Goal: Task Accomplishment & Management: Manage account settings

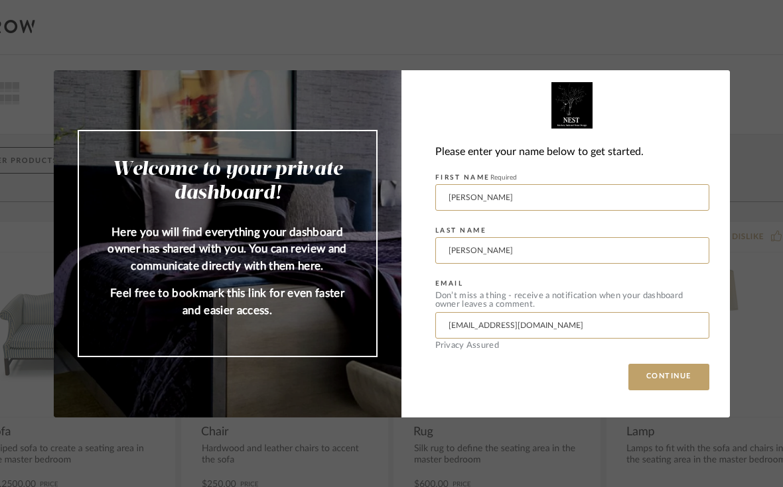
click at [676, 377] on button "CONTINUE" at bounding box center [668, 377] width 81 height 27
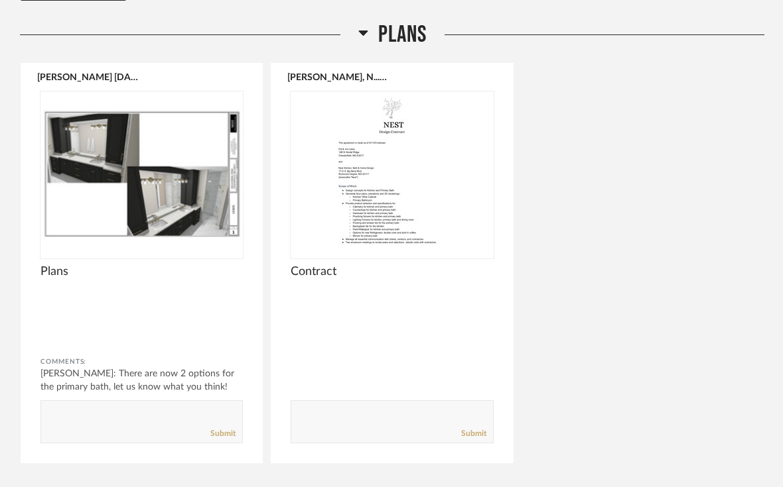
scroll to position [178, 0]
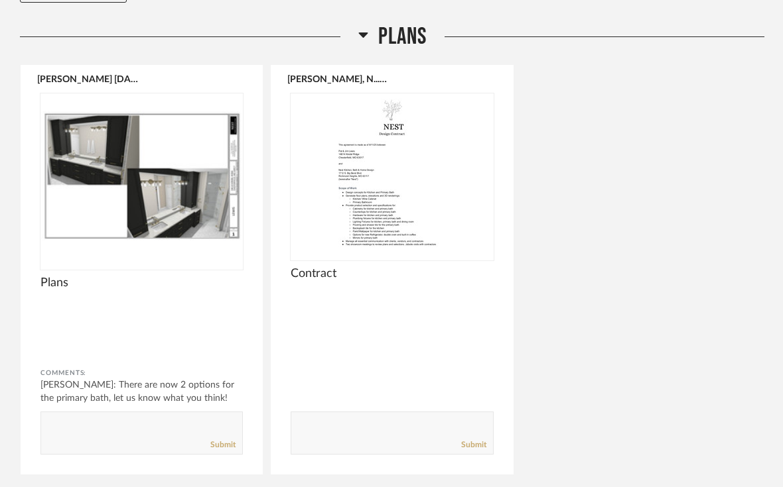
click at [0, 0] on img at bounding box center [0, 0] width 0 height 0
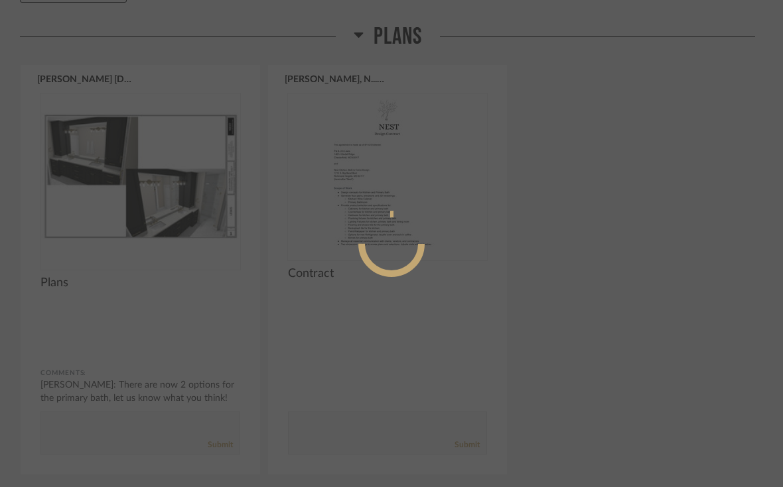
scroll to position [0, 0]
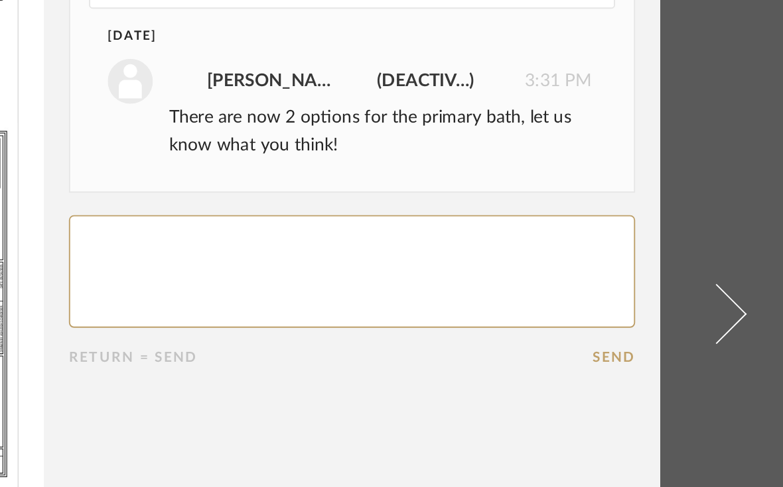
click at [738, 162] on link at bounding box center [756, 243] width 36 height 449
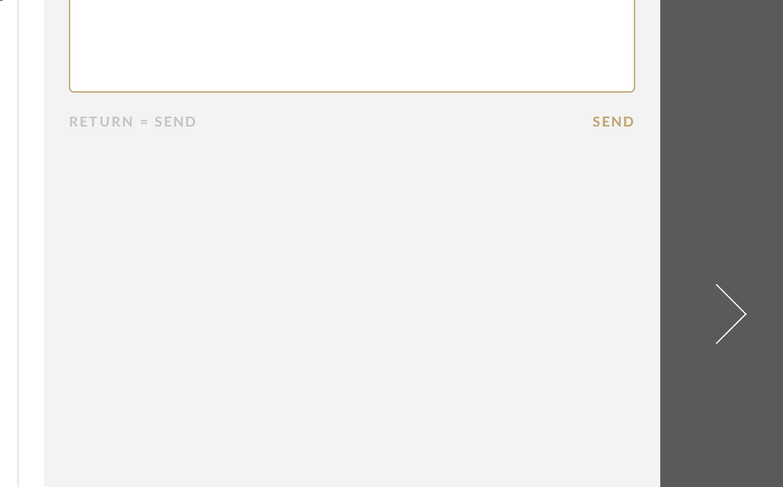
click at [732, 227] on span at bounding box center [748, 243] width 32 height 32
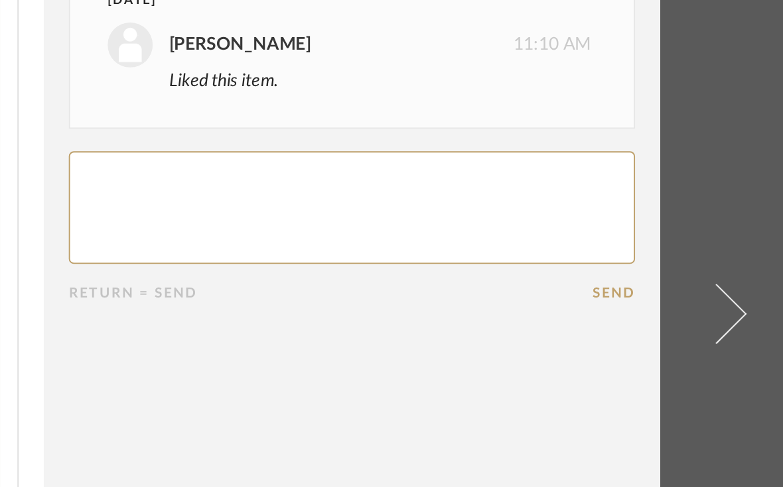
click at [732, 227] on span at bounding box center [748, 243] width 32 height 32
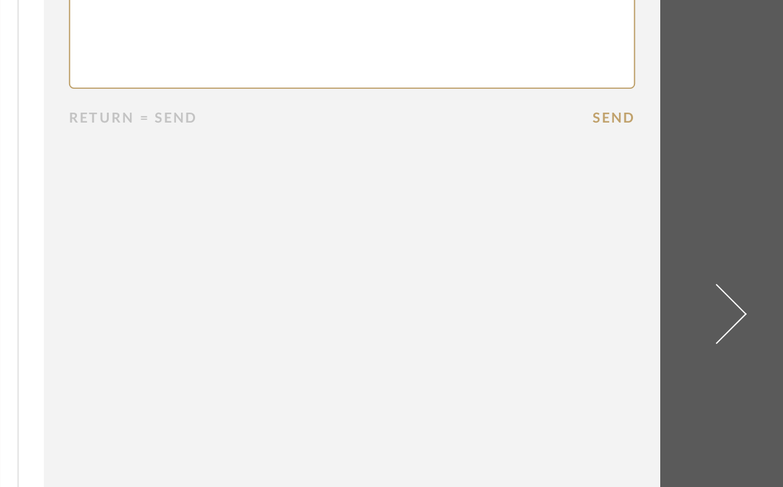
click at [732, 227] on span at bounding box center [748, 243] width 32 height 32
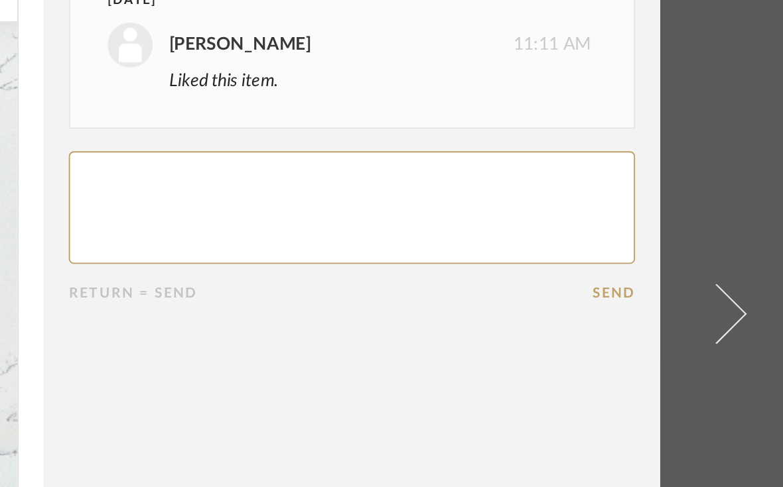
click at [738, 174] on link at bounding box center [756, 243] width 36 height 487
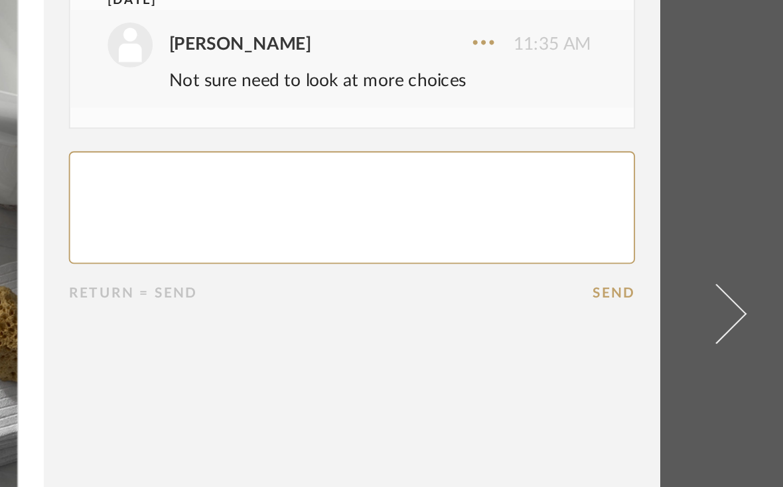
click at [732, 227] on span at bounding box center [748, 243] width 32 height 32
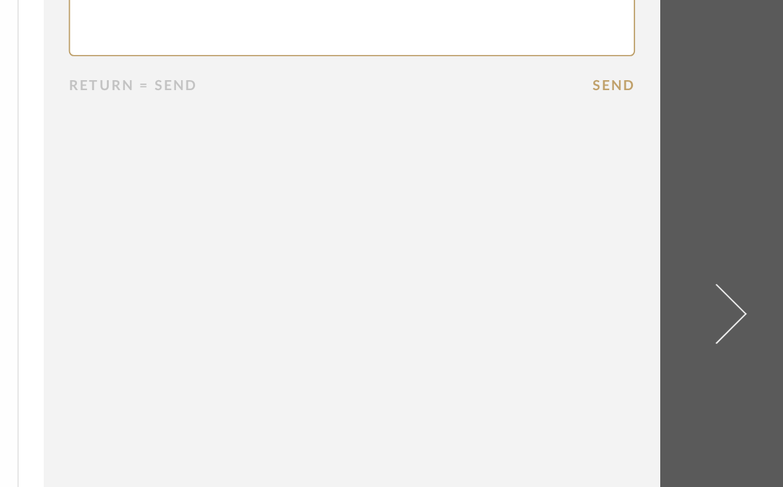
click at [732, 227] on span at bounding box center [748, 243] width 32 height 32
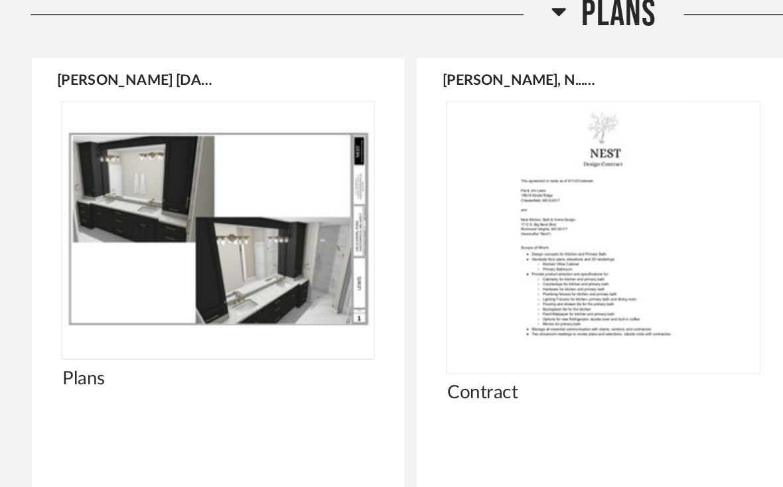
scroll to position [69, 0]
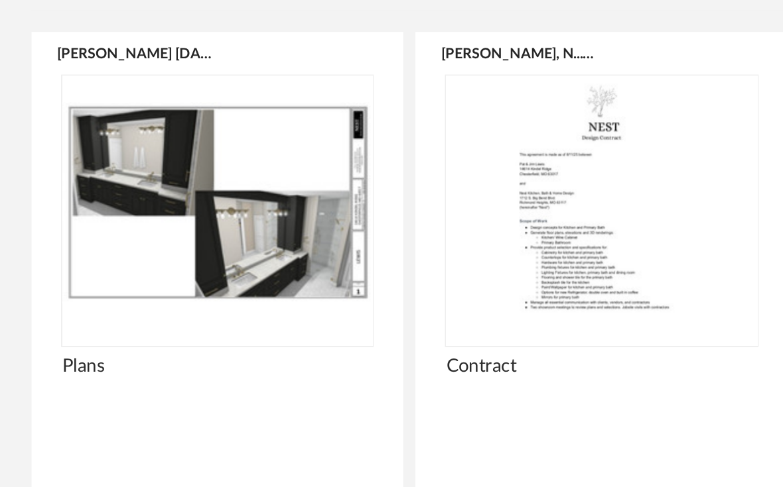
click at [0, 0] on img at bounding box center [0, 0] width 0 height 0
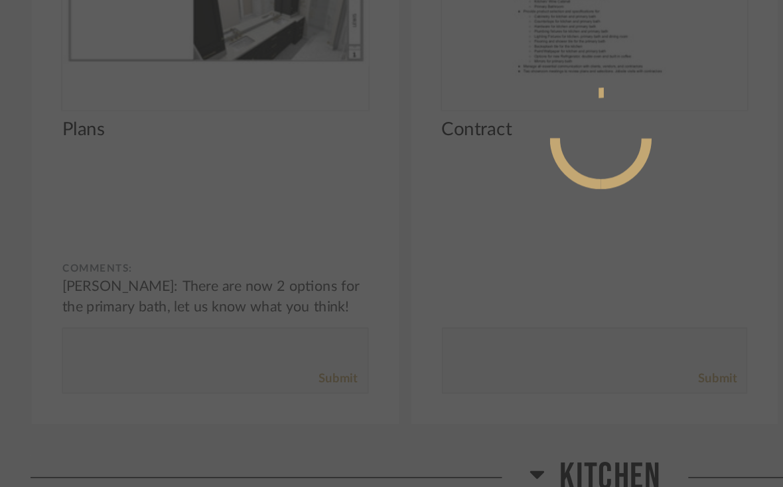
scroll to position [0, 0]
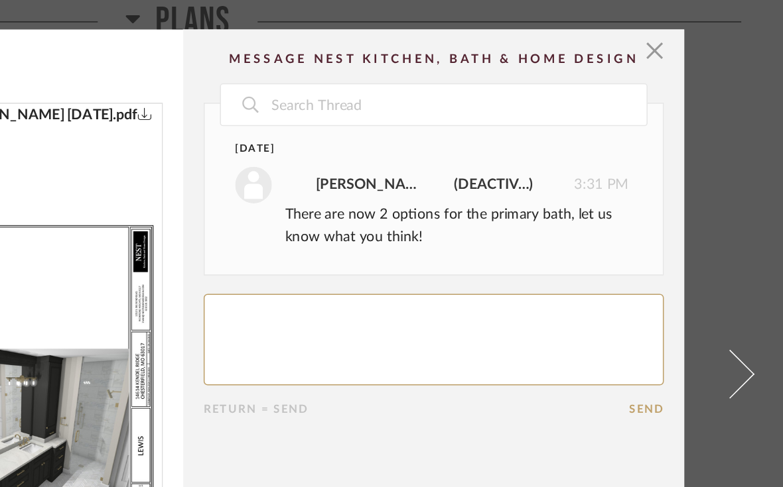
click at [732, 243] on span at bounding box center [748, 243] width 32 height 32
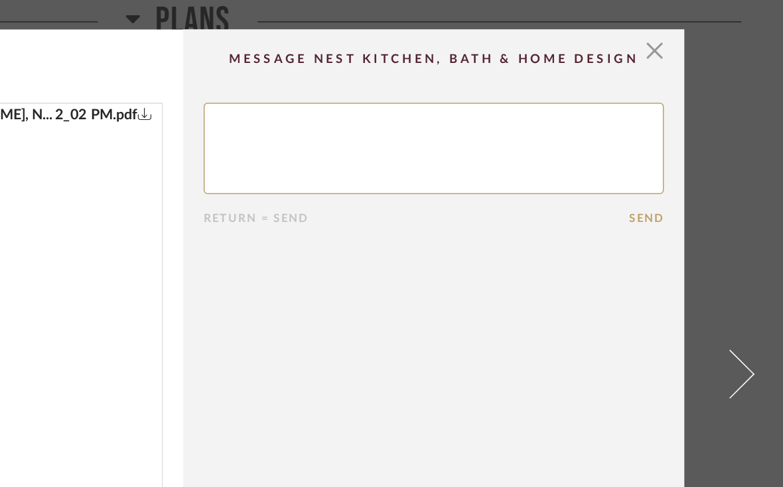
click at [732, 241] on span at bounding box center [748, 243] width 32 height 32
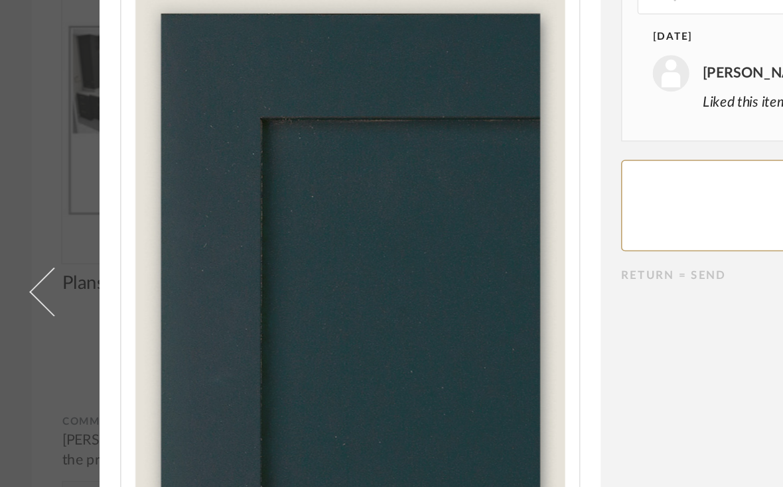
click at [26, 216] on link at bounding box center [27, 243] width 36 height 487
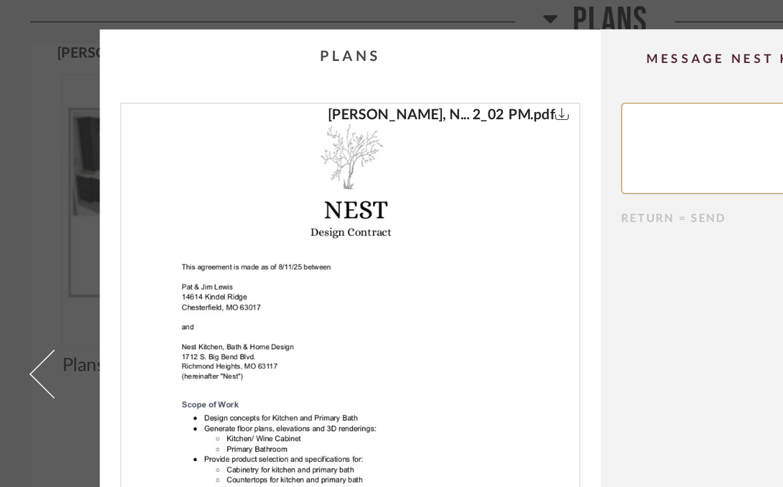
click at [23, 243] on span at bounding box center [35, 243] width 32 height 32
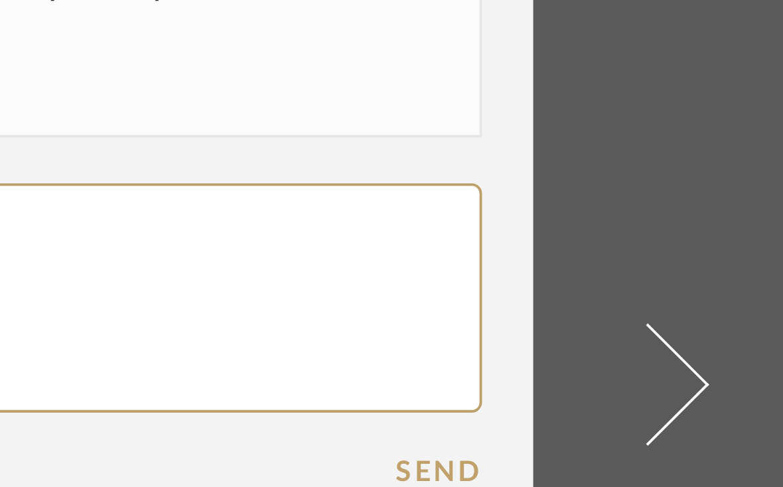
click at [732, 227] on span at bounding box center [748, 243] width 32 height 32
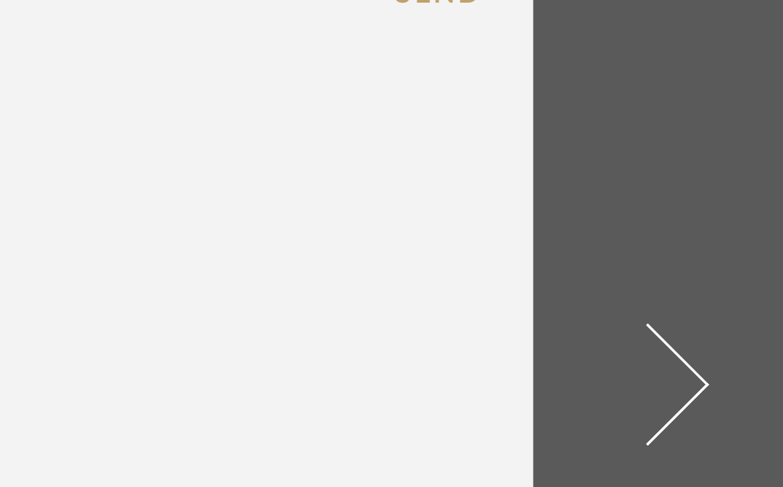
click at [732, 227] on span at bounding box center [748, 243] width 32 height 32
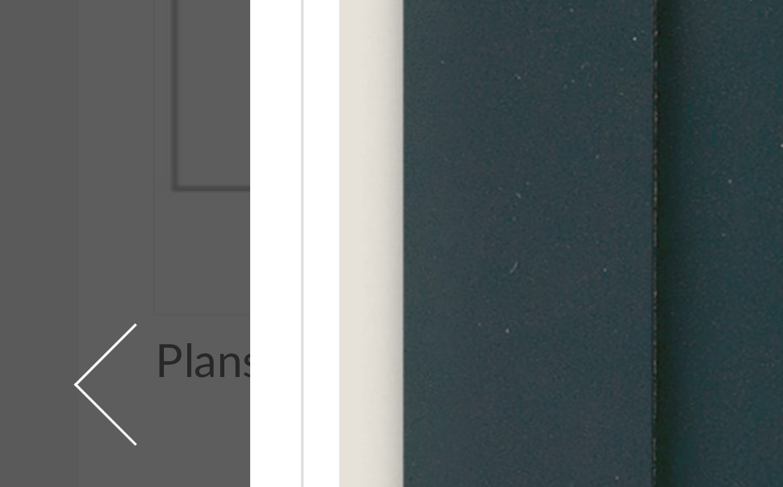
click at [29, 227] on span at bounding box center [35, 243] width 32 height 32
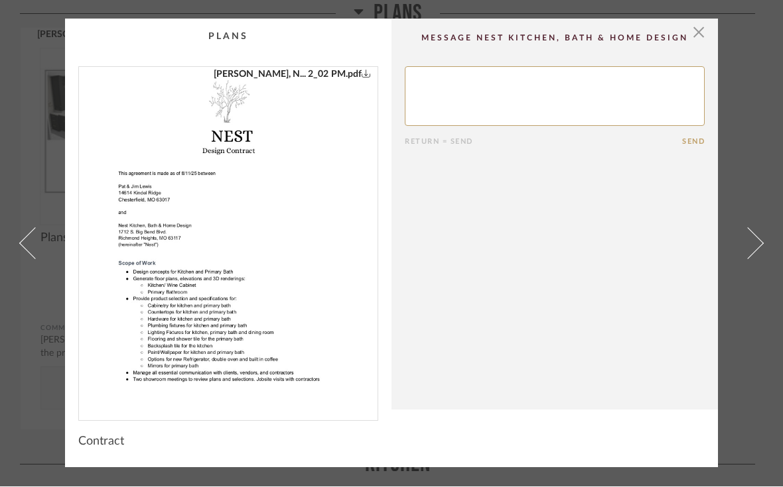
click at [106, 442] on span "Contract" at bounding box center [101, 442] width 46 height 15
click at [758, 245] on span at bounding box center [748, 243] width 32 height 32
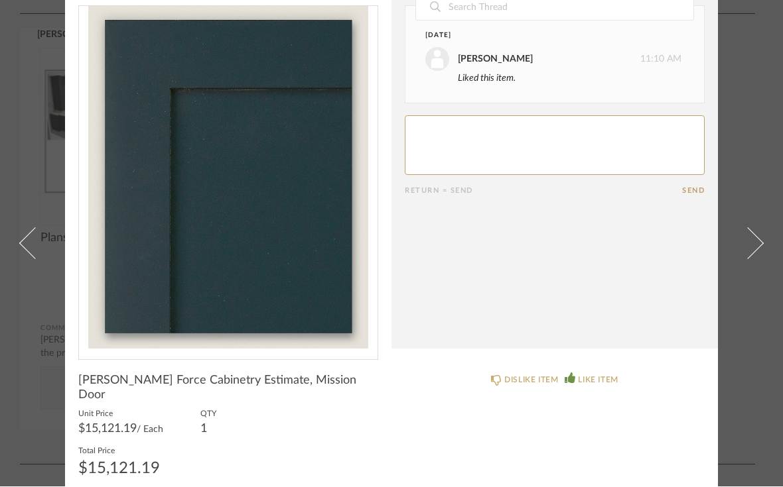
scroll to position [41, 0]
click at [156, 426] on span "/ Each" at bounding box center [150, 430] width 27 height 9
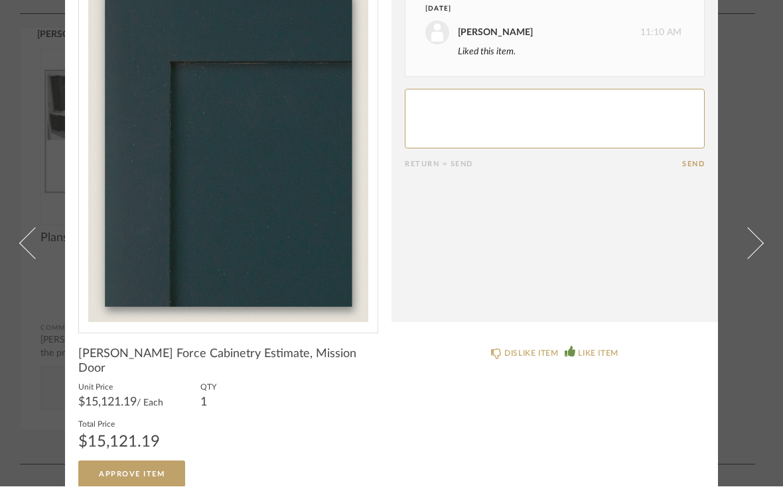
scroll to position [68, 0]
click at [750, 231] on span at bounding box center [748, 243] width 32 height 32
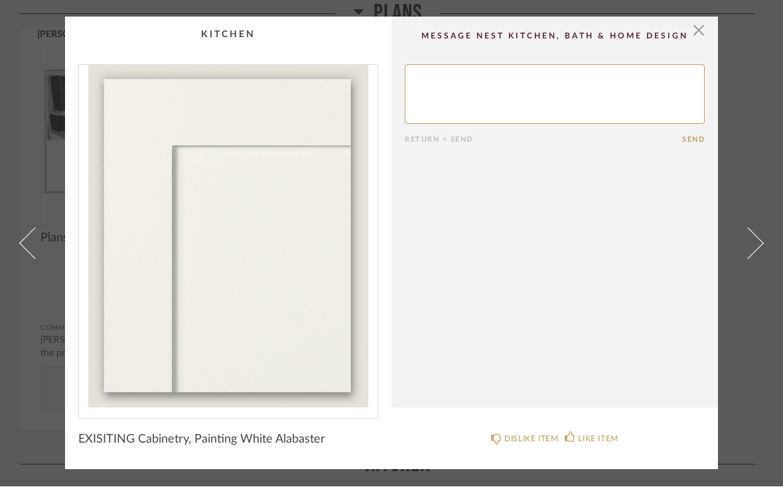
scroll to position [0, 0]
click at [752, 249] on span at bounding box center [748, 243] width 32 height 32
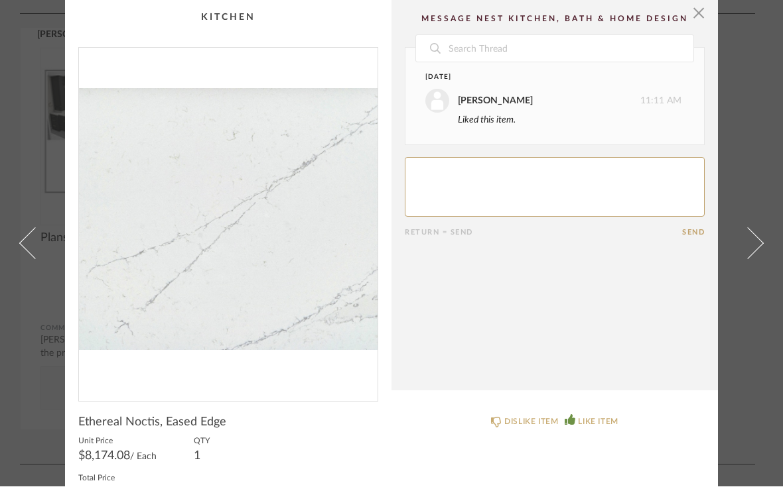
click at [762, 261] on link at bounding box center [756, 243] width 36 height 487
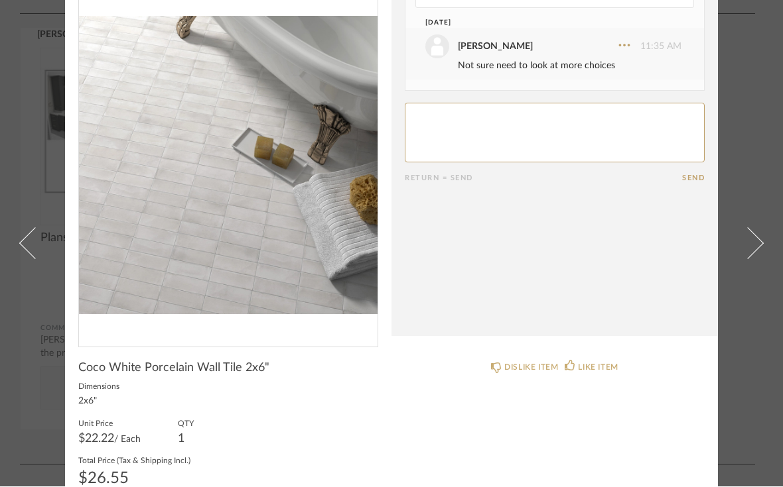
scroll to position [54, 0]
click at [744, 259] on span at bounding box center [748, 243] width 32 height 32
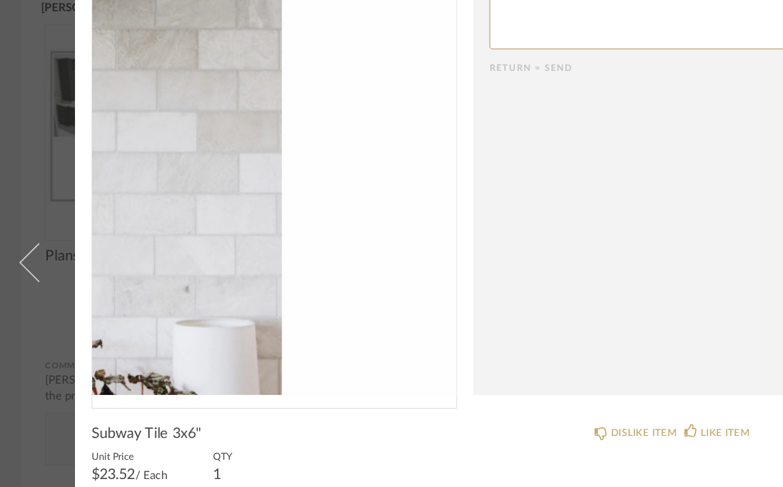
scroll to position [41, 0]
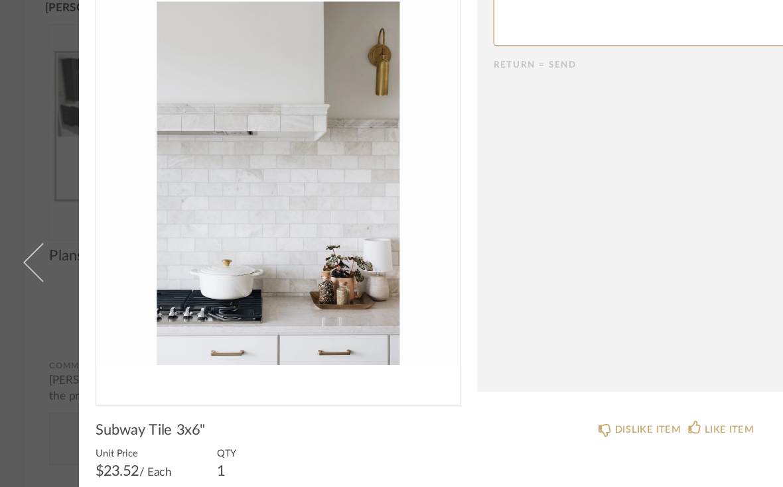
click at [34, 227] on span at bounding box center [35, 243] width 32 height 32
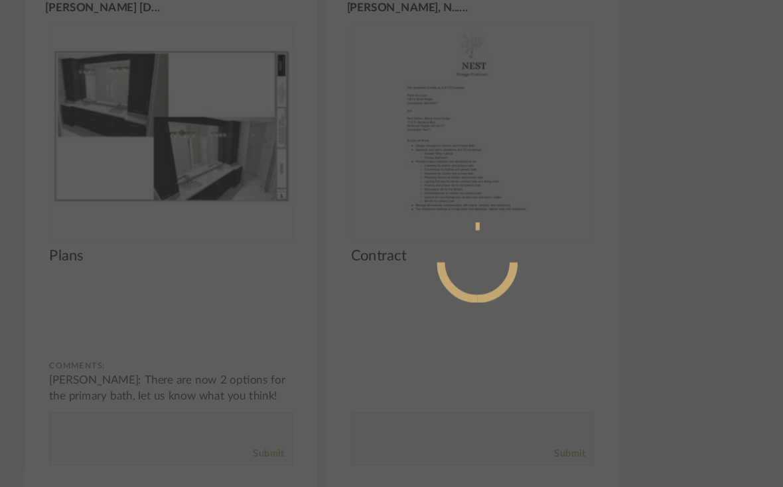
scroll to position [0, 0]
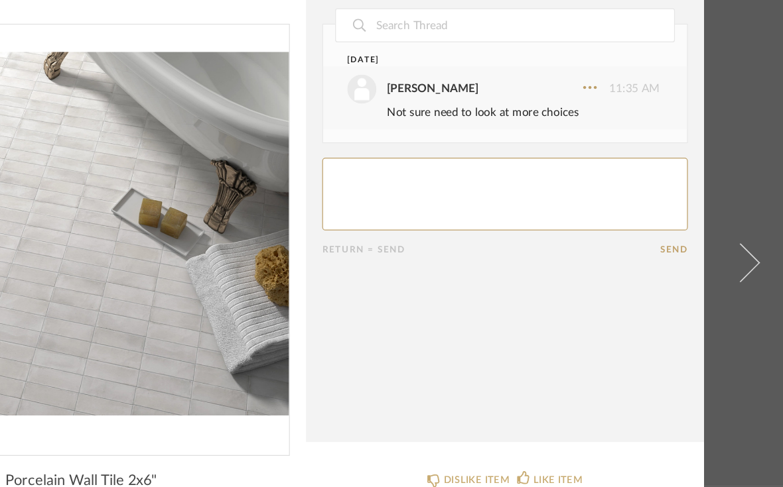
click at [738, 231] on link at bounding box center [756, 243] width 36 height 487
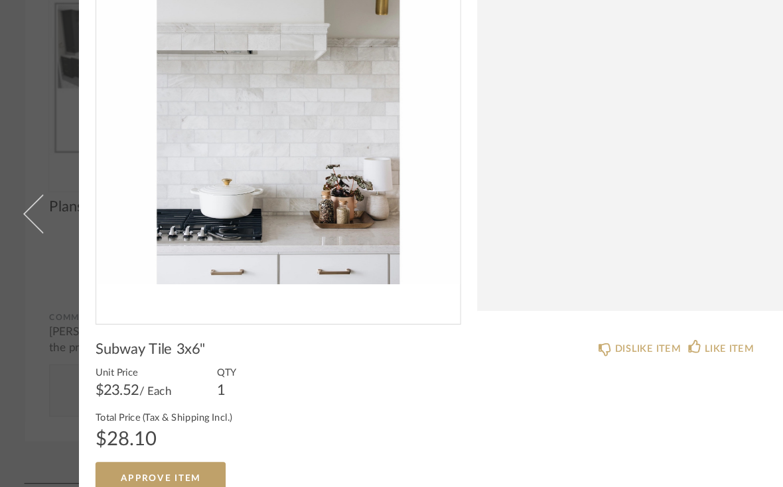
scroll to position [68, 0]
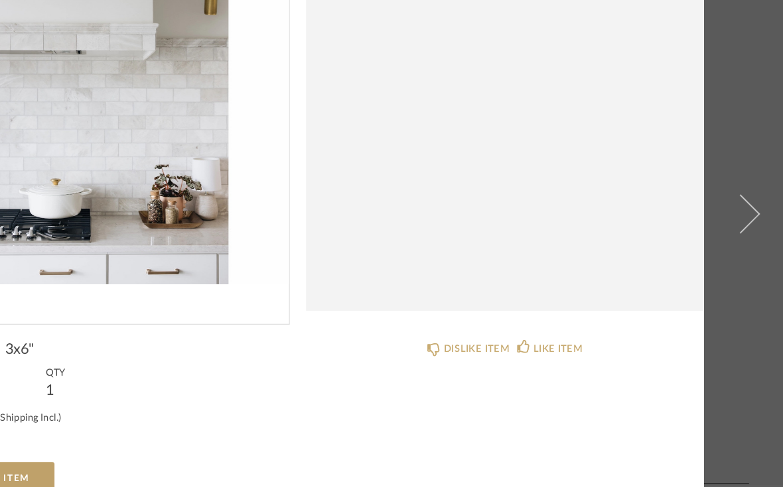
click at [732, 227] on span at bounding box center [748, 243] width 32 height 32
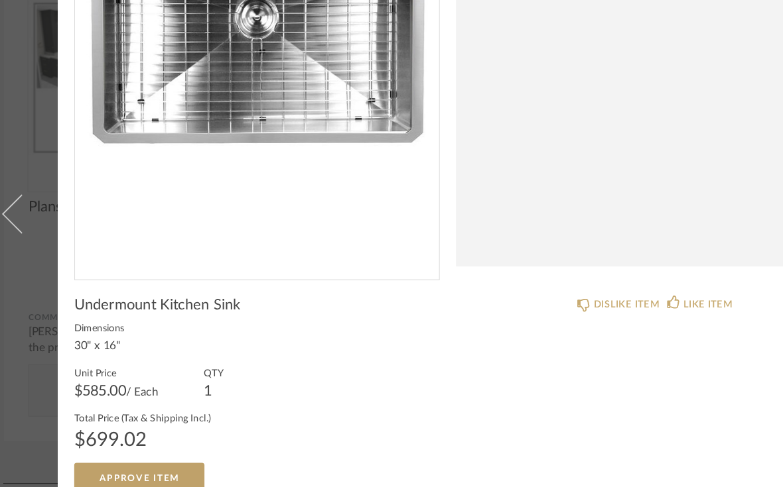
scroll to position [104, 0]
click at [139, 458] on span "Approve Item" at bounding box center [132, 461] width 66 height 7
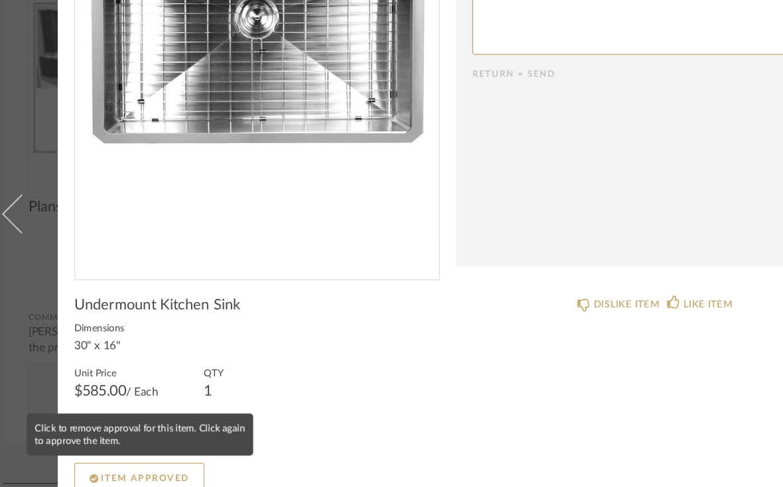
click at [145, 458] on span "Item Approved" at bounding box center [136, 461] width 72 height 7
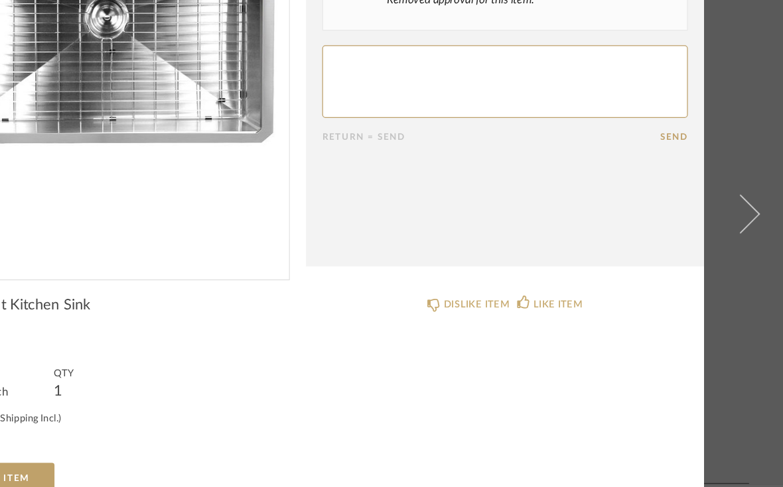
click at [732, 227] on span at bounding box center [748, 243] width 32 height 32
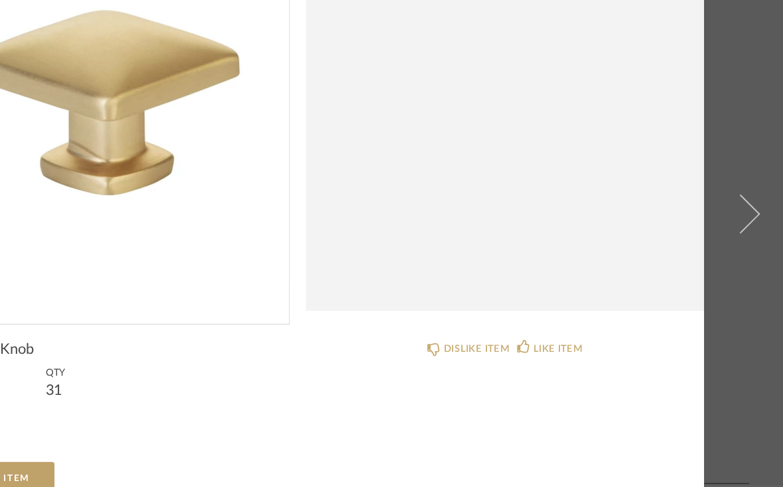
scroll to position [68, 0]
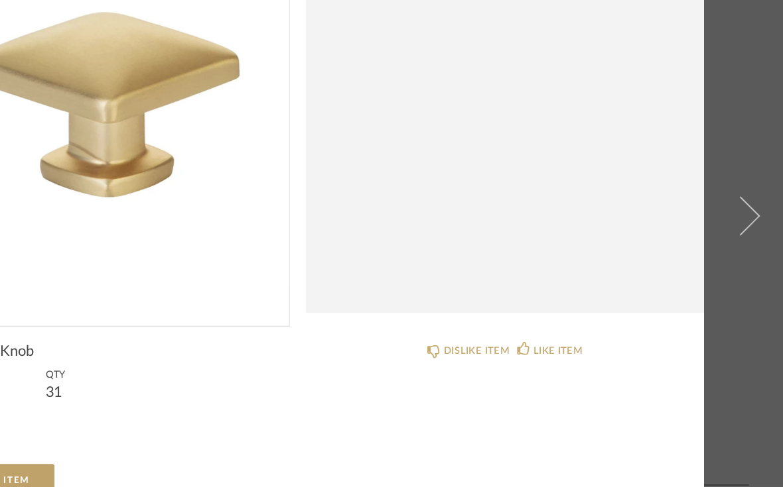
click at [738, 174] on link at bounding box center [756, 243] width 36 height 487
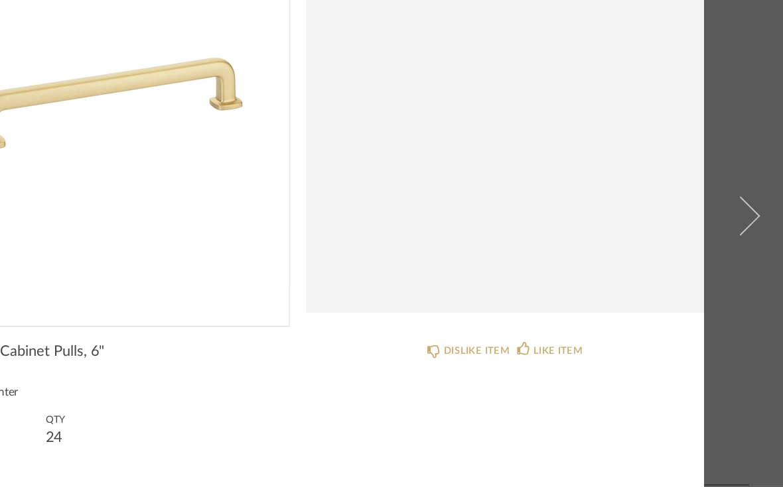
scroll to position [0, 0]
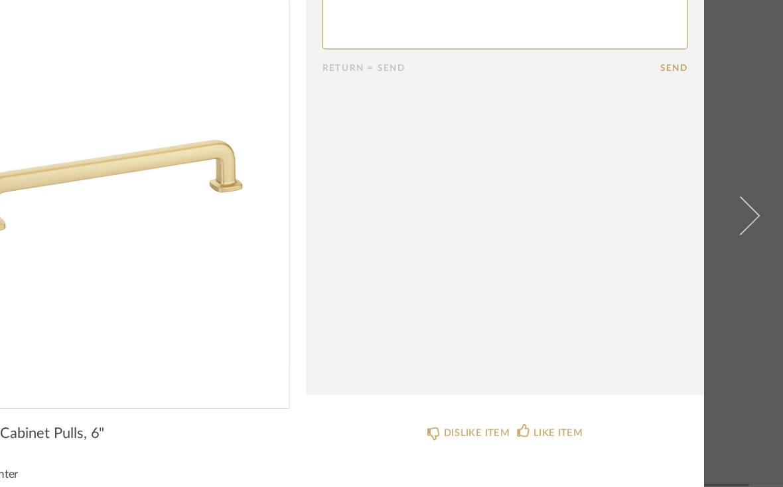
click at [738, 198] on link at bounding box center [756, 243] width 36 height 487
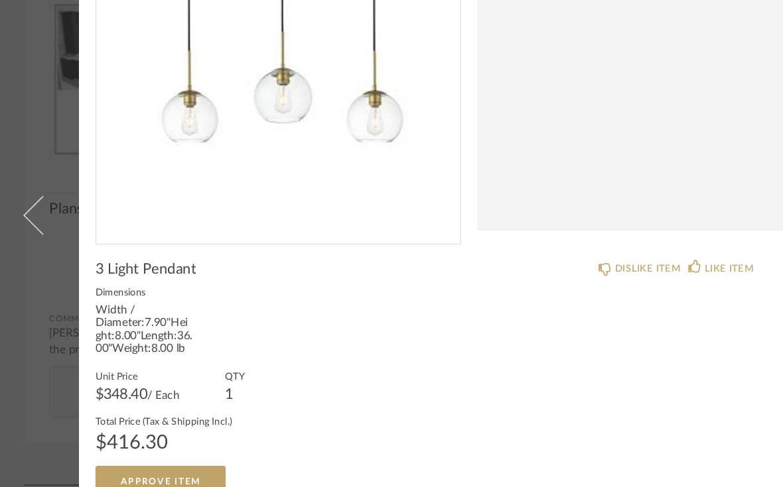
scroll to position [134, 0]
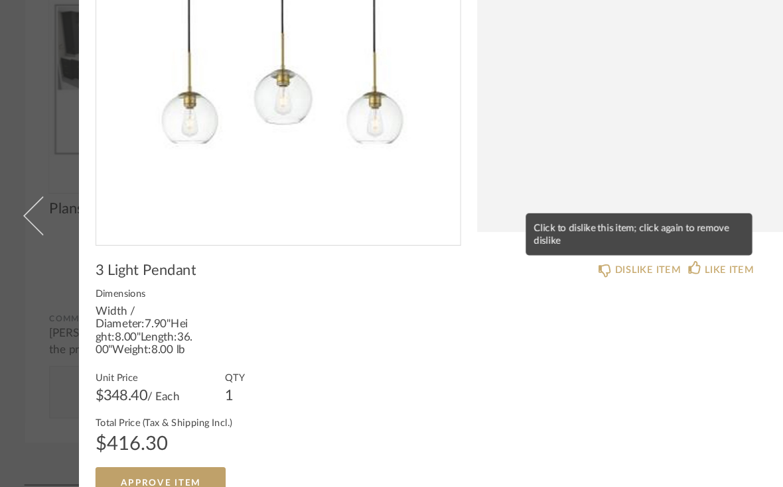
click at [530, 282] on div "DISLIKE ITEM" at bounding box center [531, 288] width 54 height 13
click at [535, 282] on div "DISLIKE ITEM" at bounding box center [531, 288] width 54 height 13
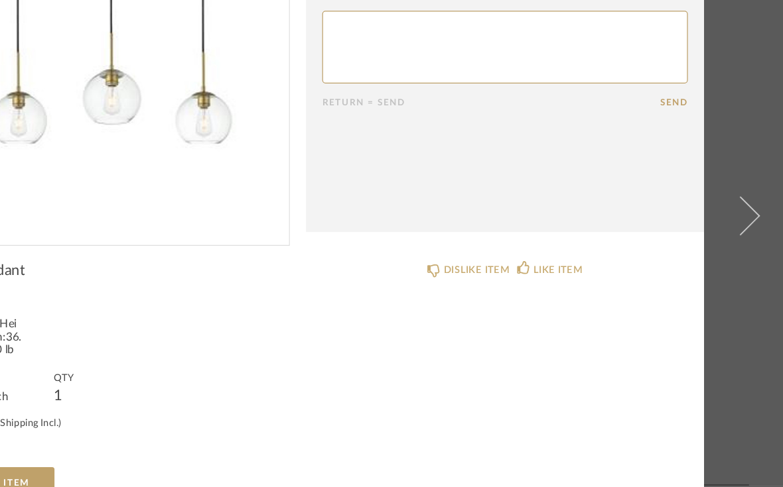
click at [732, 227] on span at bounding box center [748, 243] width 32 height 32
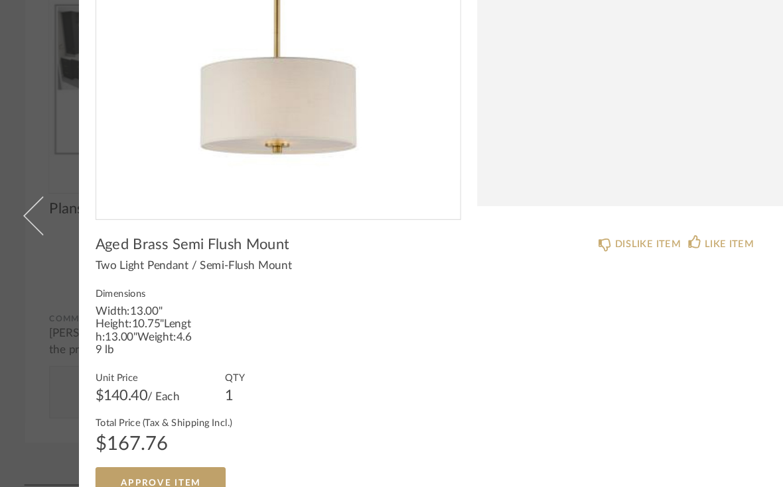
scroll to position [155, 0]
click at [464, 310] on div "DISLIKE ITEM LIKE ITEM" at bounding box center [554, 362] width 326 height 229
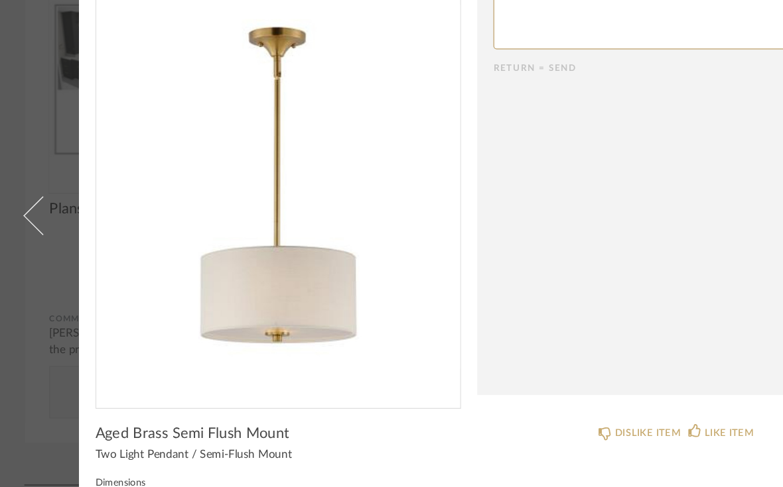
scroll to position [0, 0]
click at [529, 416] on div "DISLIKE ITEM" at bounding box center [531, 422] width 54 height 13
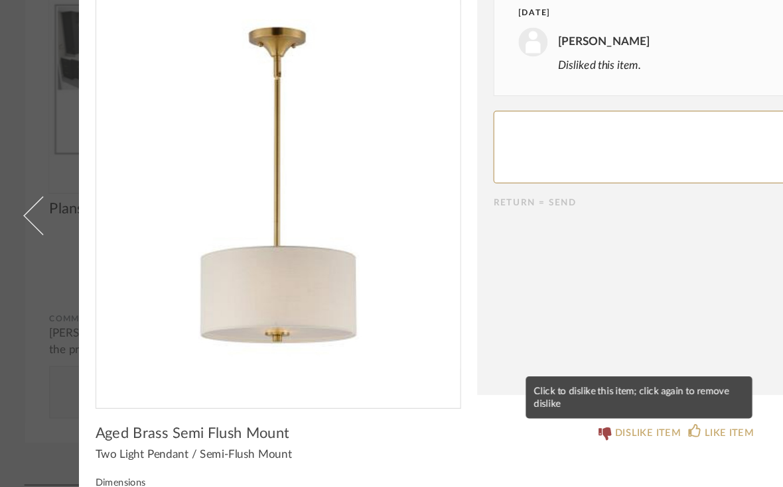
click at [545, 376] on mat-tooltip-component "Click to dislike this item; click again to remove dislike" at bounding box center [524, 393] width 186 height 34
click at [549, 416] on div "DISLIKE ITEM" at bounding box center [531, 422] width 54 height 13
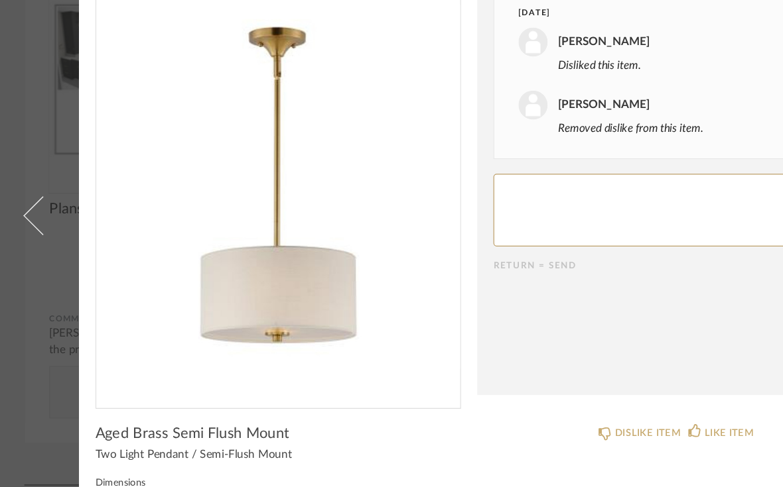
click at [626, 294] on cpp-summary-comments "Date [DATE] [PERSON_NAME] 3:13 PM Disliked this item. [PERSON_NAME] 3:13 PM Rem…" at bounding box center [554, 195] width 326 height 391
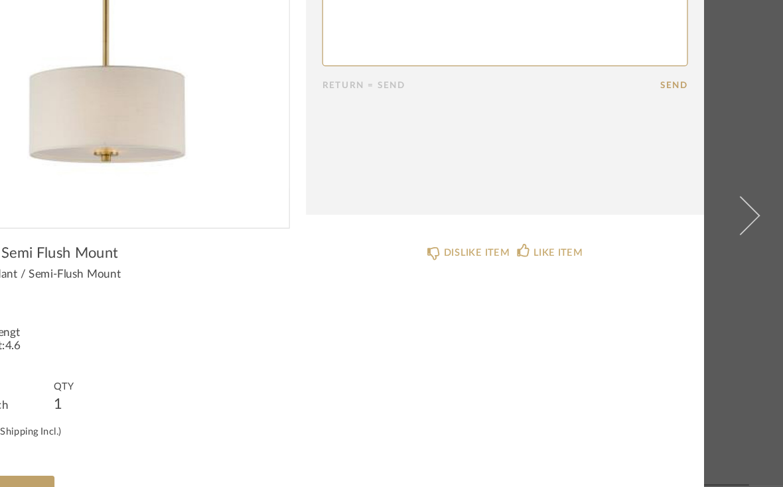
scroll to position [146, 0]
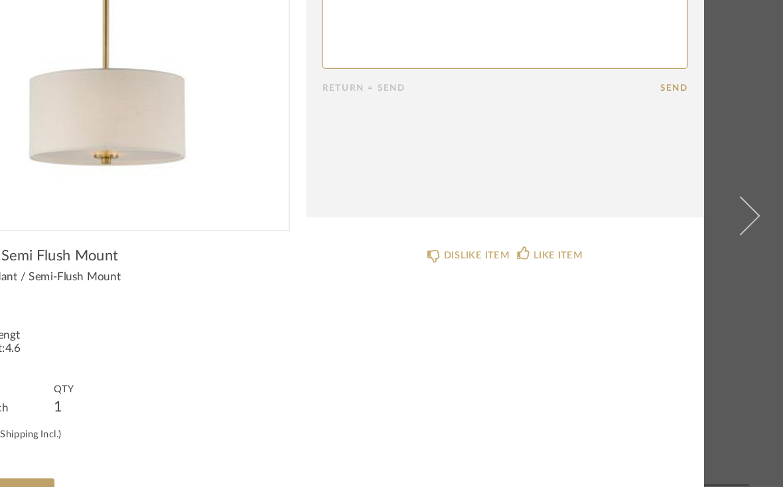
click at [738, 179] on link at bounding box center [756, 243] width 36 height 487
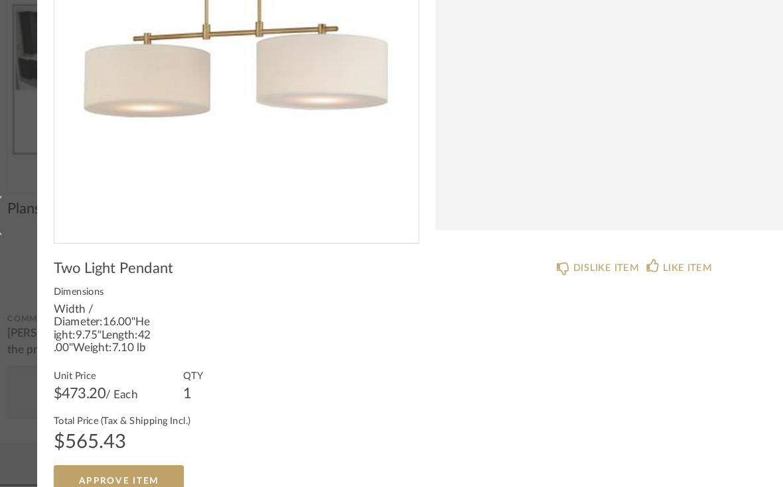
scroll to position [134, 0]
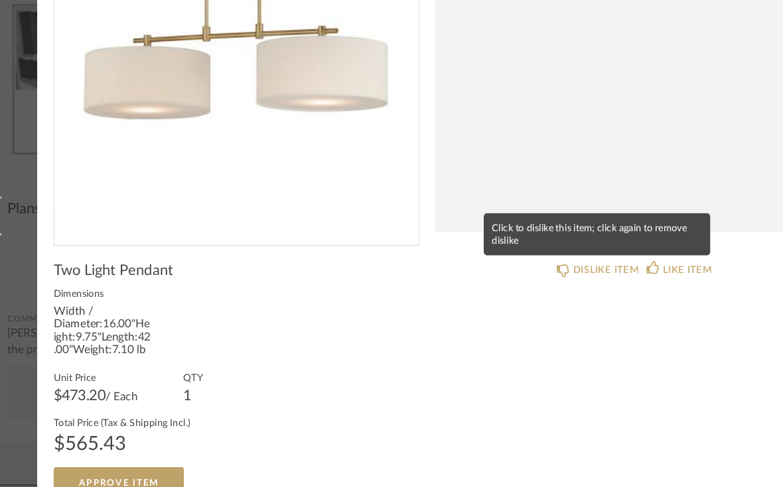
click at [504, 282] on div "DISLIKE ITEM" at bounding box center [531, 288] width 54 height 13
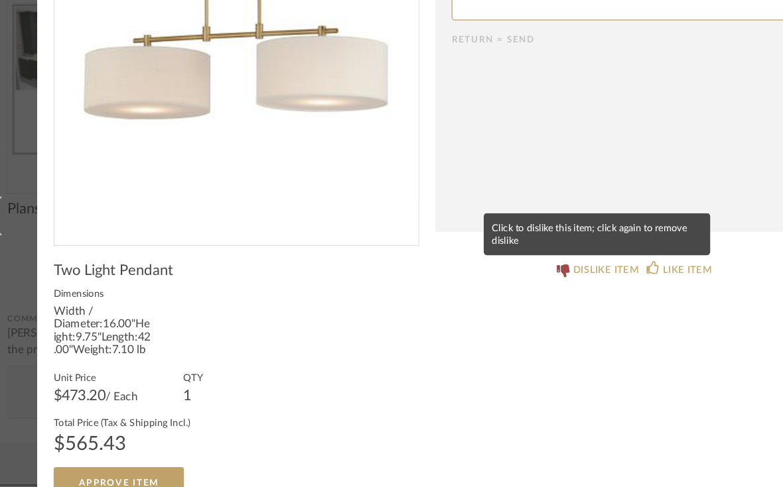
click at [504, 282] on div "DISLIKE ITEM" at bounding box center [531, 288] width 54 height 13
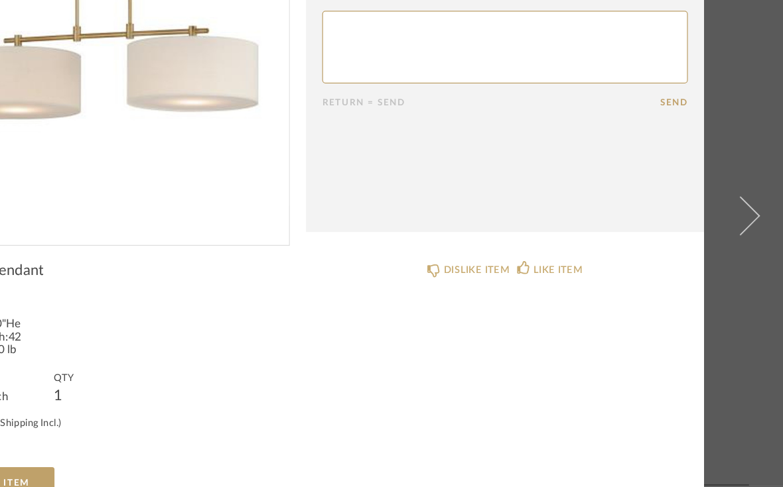
click at [732, 227] on span at bounding box center [748, 243] width 32 height 32
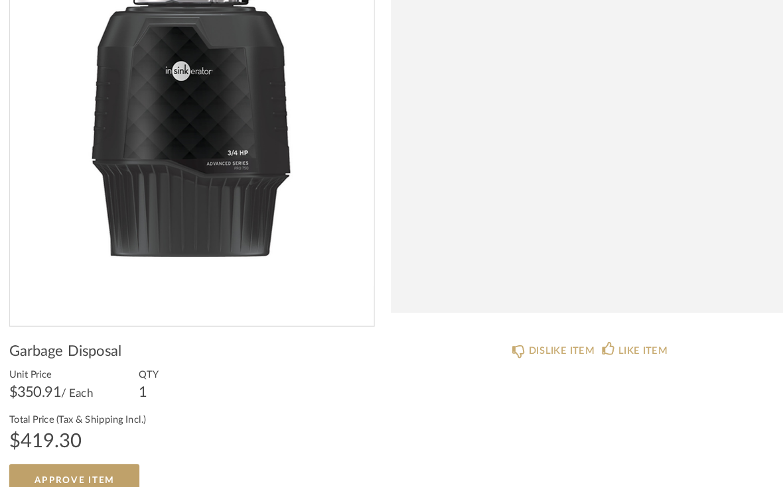
scroll to position [68, 0]
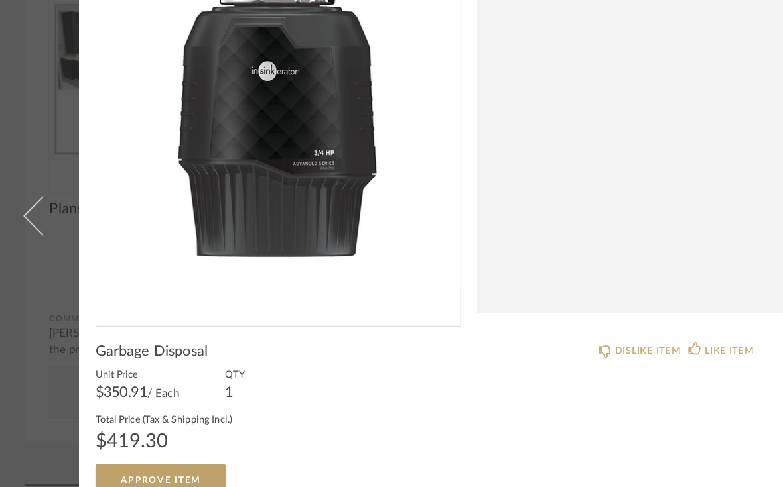
click at [157, 458] on span "Approve Item" at bounding box center [132, 461] width 66 height 7
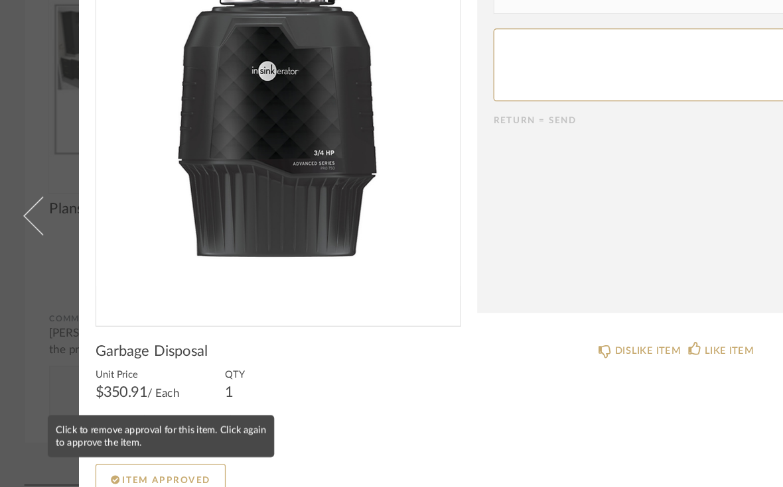
click at [165, 458] on span "Item Approved" at bounding box center [136, 461] width 72 height 7
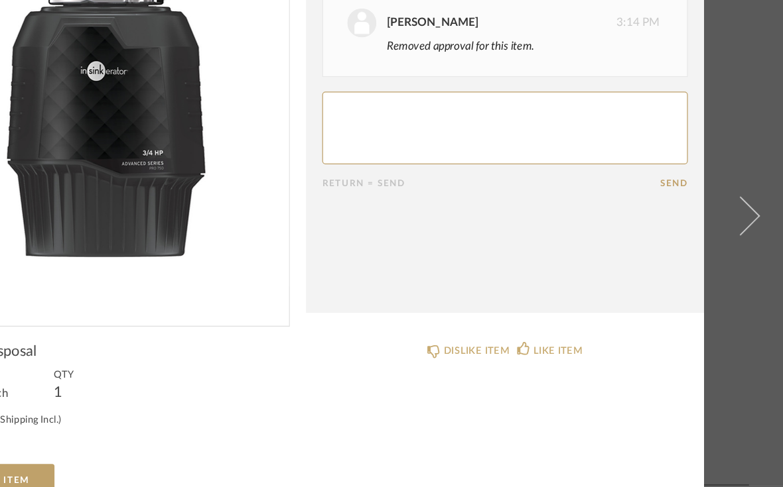
click at [738, 157] on link at bounding box center [756, 243] width 36 height 487
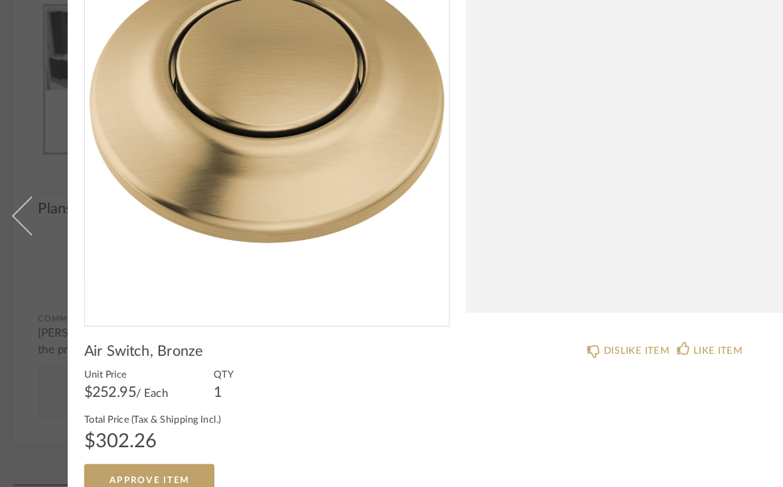
click at [149, 458] on span "Approve Item" at bounding box center [132, 461] width 66 height 7
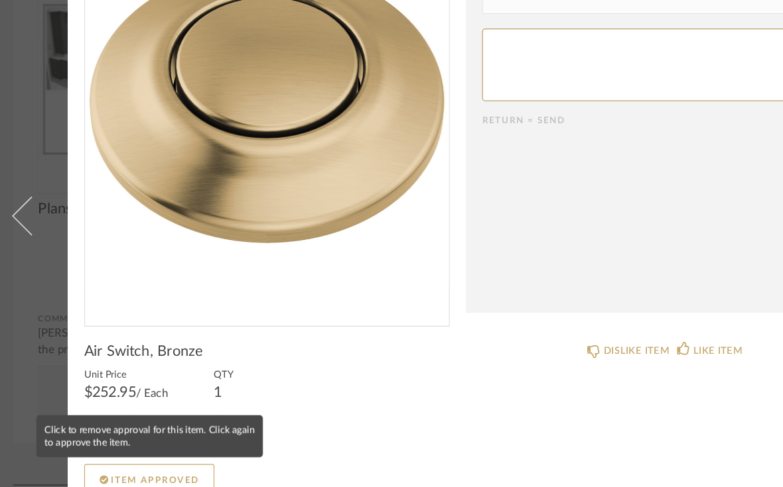
click at [151, 458] on span "Item Approved" at bounding box center [136, 461] width 72 height 7
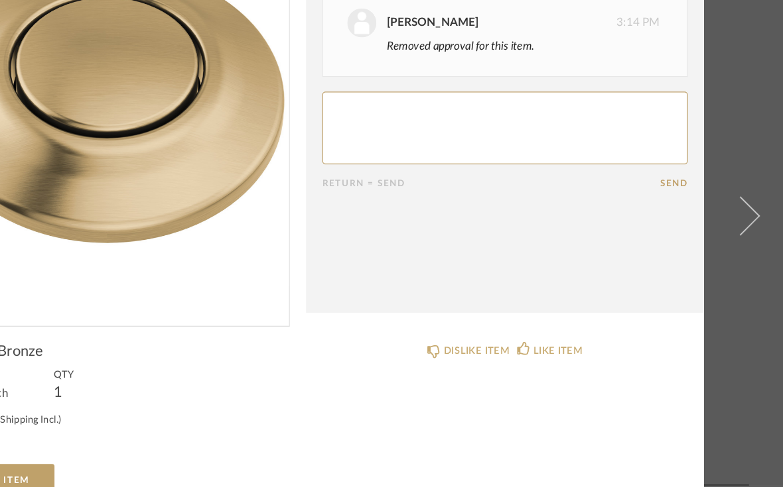
click at [732, 227] on span at bounding box center [748, 243] width 32 height 32
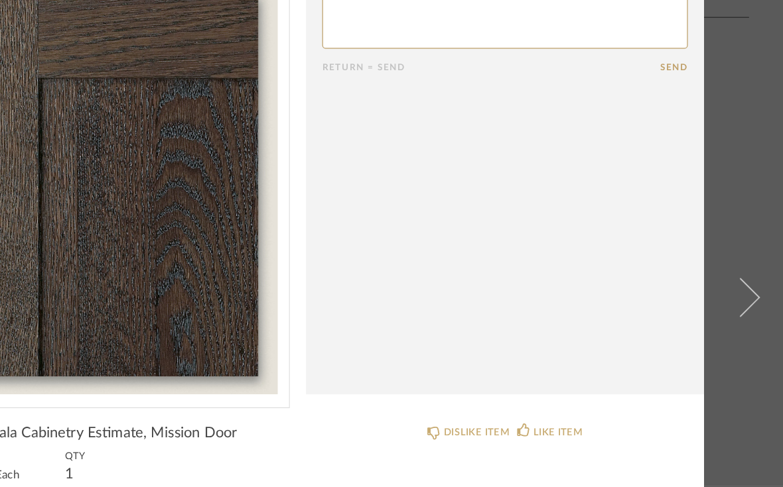
click at [732, 231] on span at bounding box center [748, 243] width 32 height 32
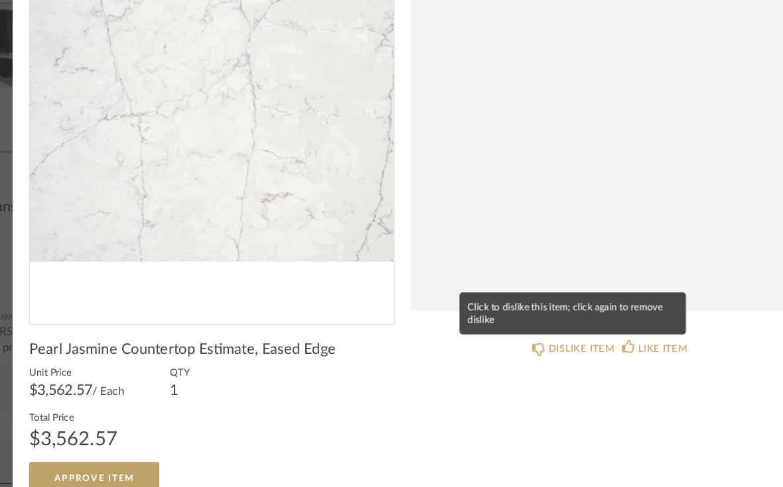
click at [504, 348] on div "DISLIKE ITEM" at bounding box center [531, 354] width 54 height 13
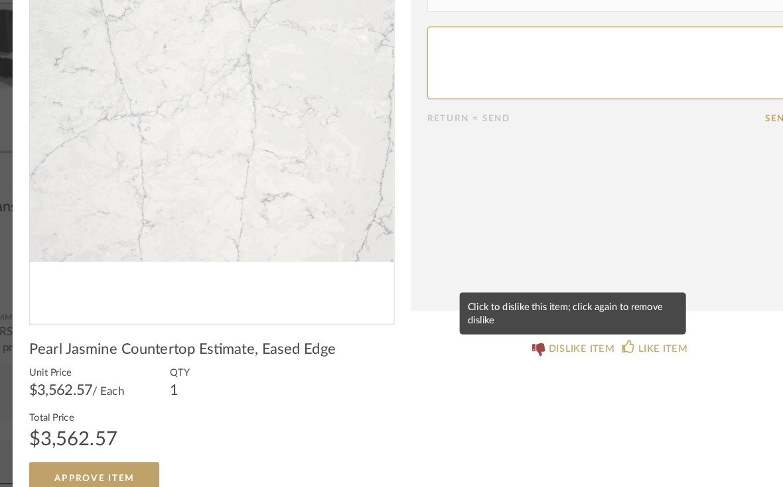
click at [504, 348] on div "DISLIKE ITEM" at bounding box center [531, 354] width 54 height 13
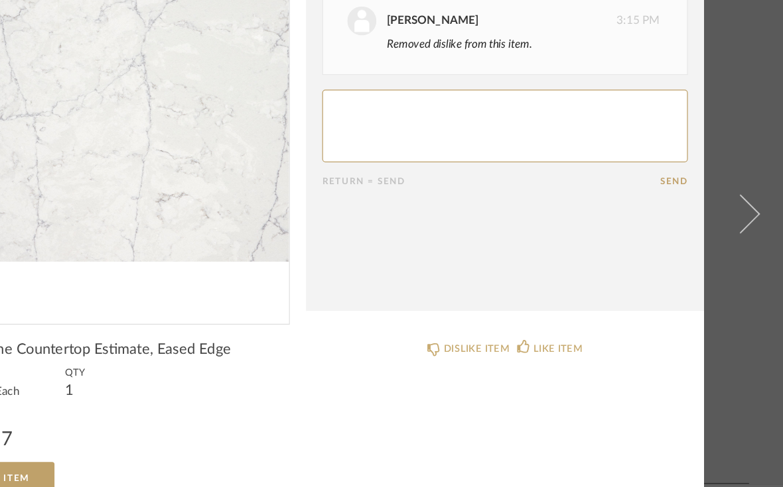
click at [732, 227] on span at bounding box center [748, 243] width 32 height 32
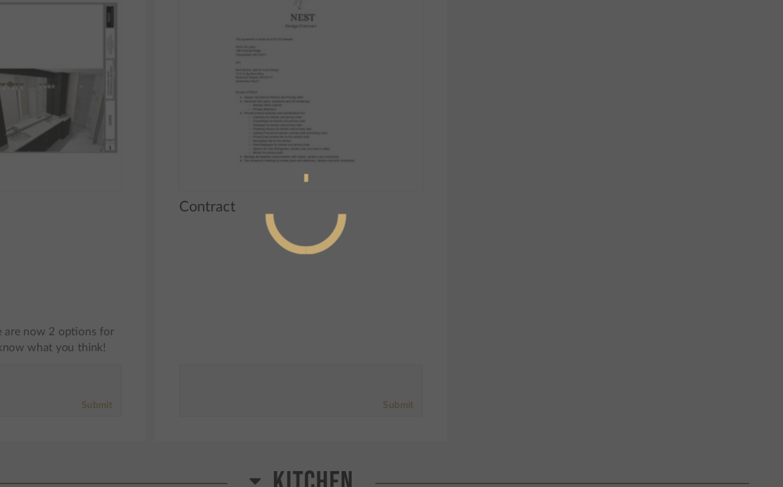
scroll to position [0, 0]
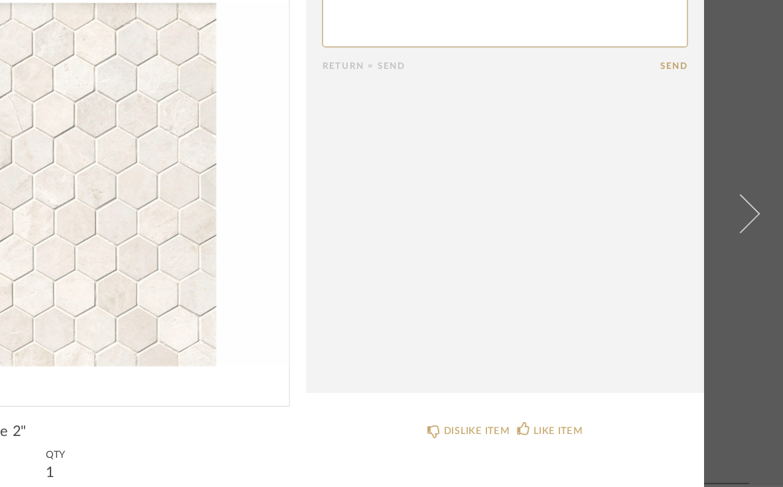
click at [738, 190] on link at bounding box center [756, 243] width 36 height 487
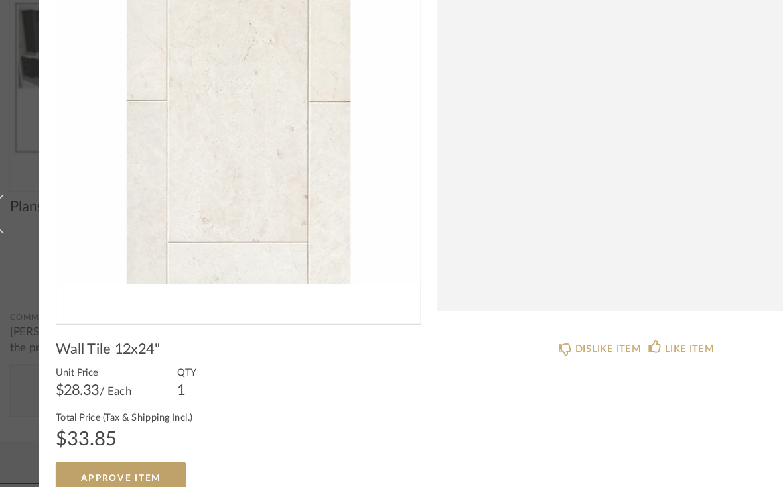
scroll to position [68, 0]
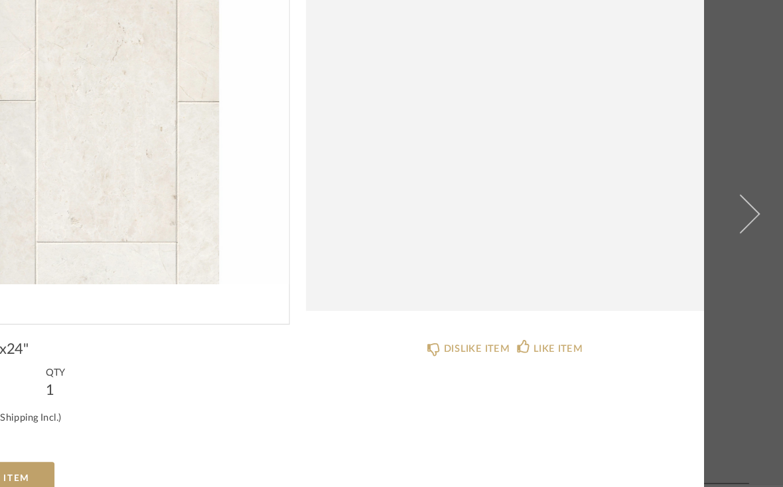
click at [732, 227] on span at bounding box center [748, 243] width 32 height 32
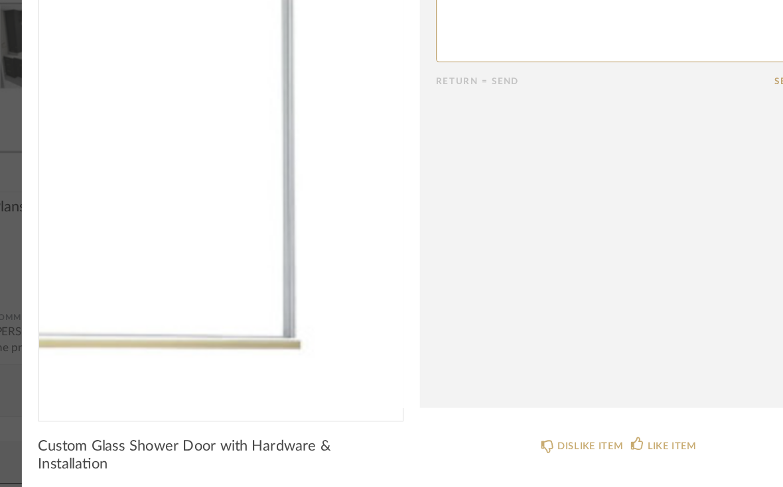
scroll to position [0, 0]
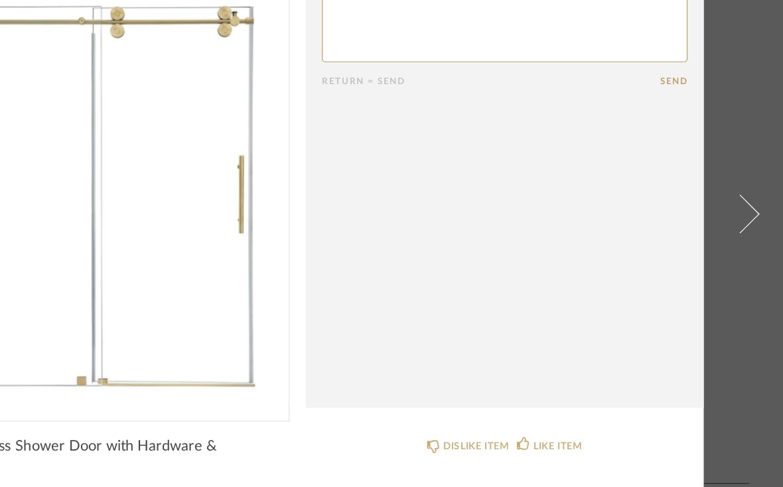
click at [732, 227] on span at bounding box center [748, 243] width 32 height 32
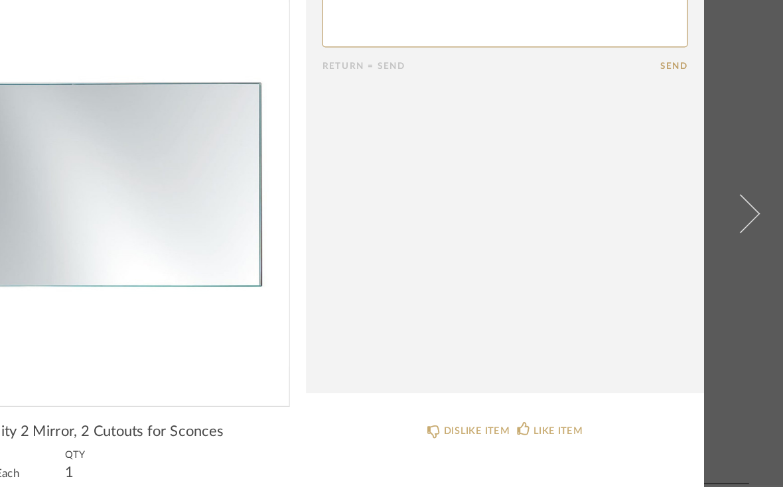
click at [738, 189] on link at bounding box center [756, 243] width 36 height 487
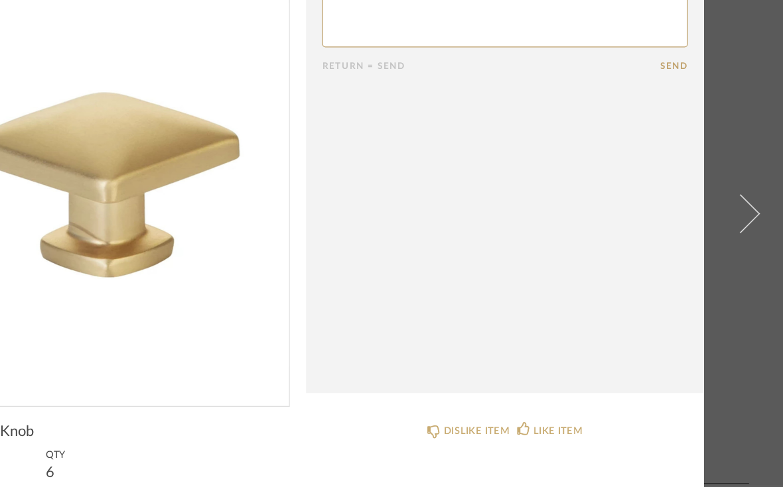
click at [732, 227] on span at bounding box center [748, 243] width 32 height 32
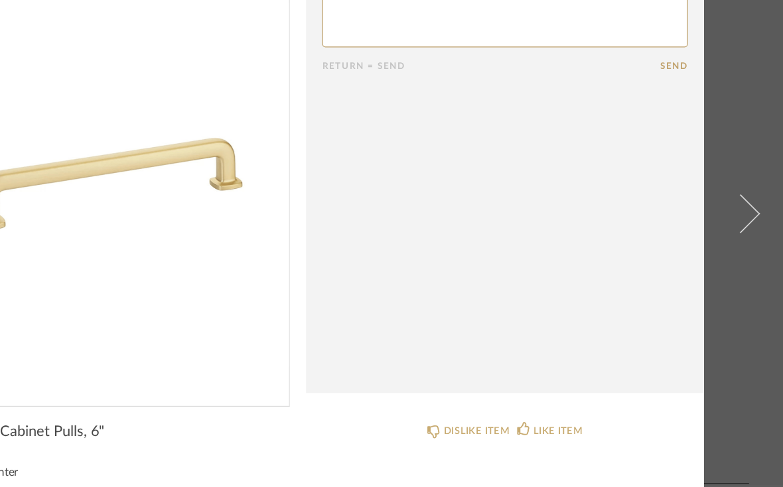
click at [732, 227] on span at bounding box center [748, 243] width 32 height 32
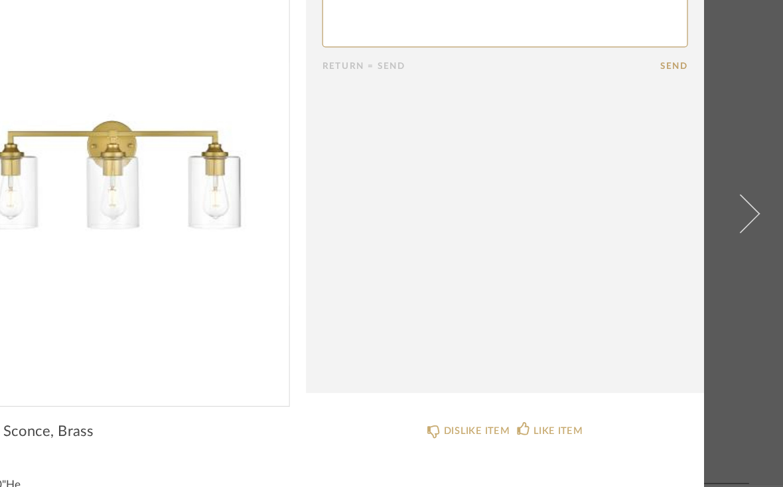
click at [738, 201] on link at bounding box center [756, 243] width 36 height 487
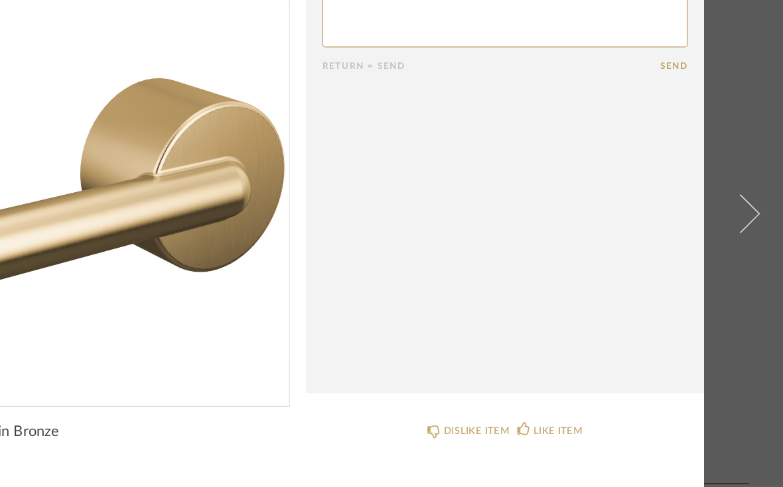
click at [738, 192] on link at bounding box center [756, 243] width 36 height 487
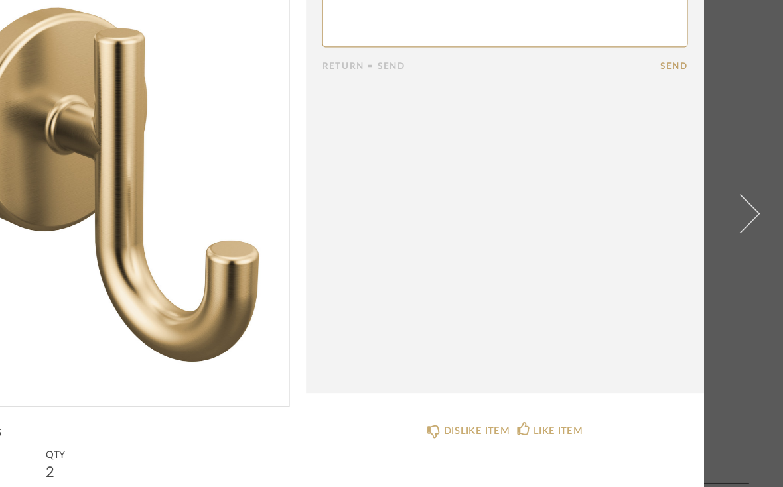
click at [732, 227] on span at bounding box center [748, 243] width 32 height 32
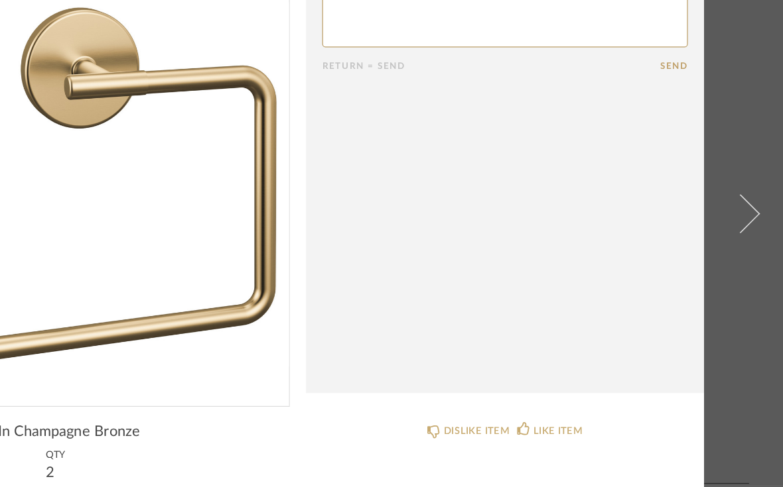
click at [732, 227] on span at bounding box center [748, 243] width 32 height 32
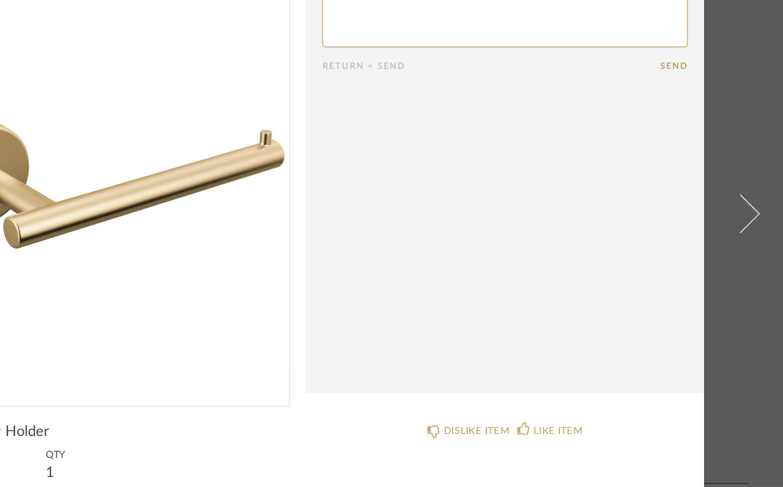
click at [732, 227] on span at bounding box center [748, 243] width 32 height 32
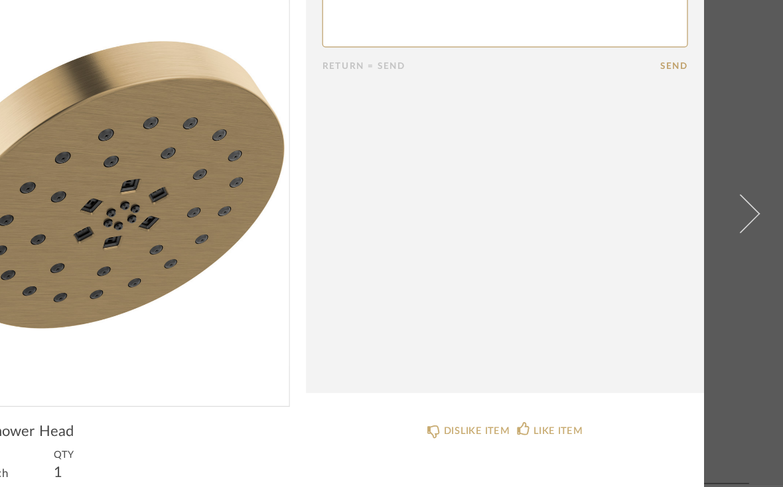
click at [732, 227] on span at bounding box center [748, 243] width 32 height 32
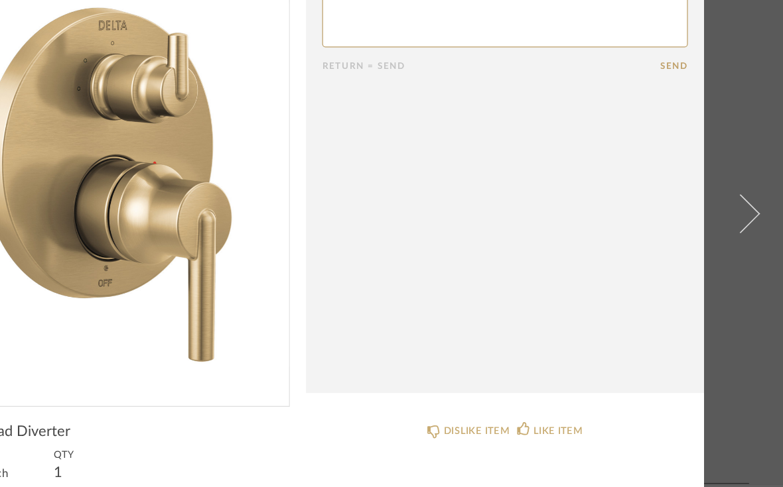
click at [732, 227] on span at bounding box center [748, 243] width 32 height 32
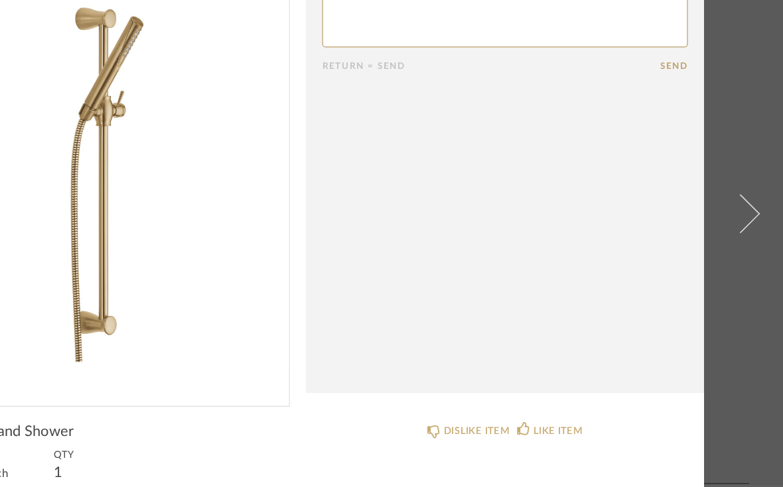
click at [732, 227] on span at bounding box center [748, 243] width 32 height 32
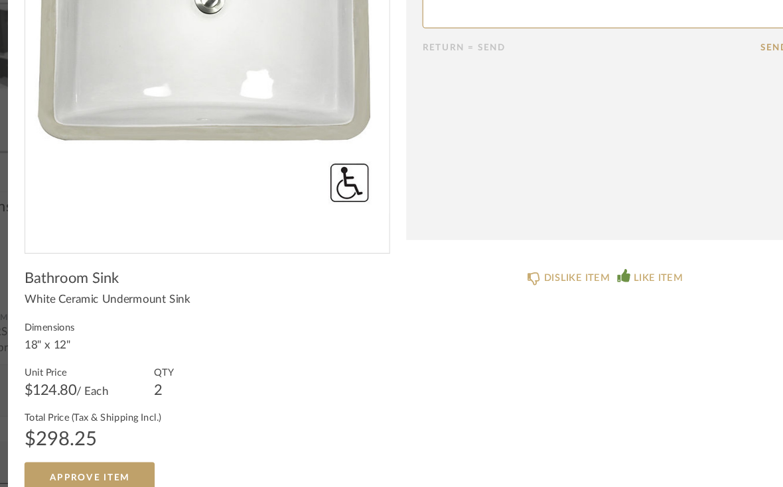
scroll to position [125, 0]
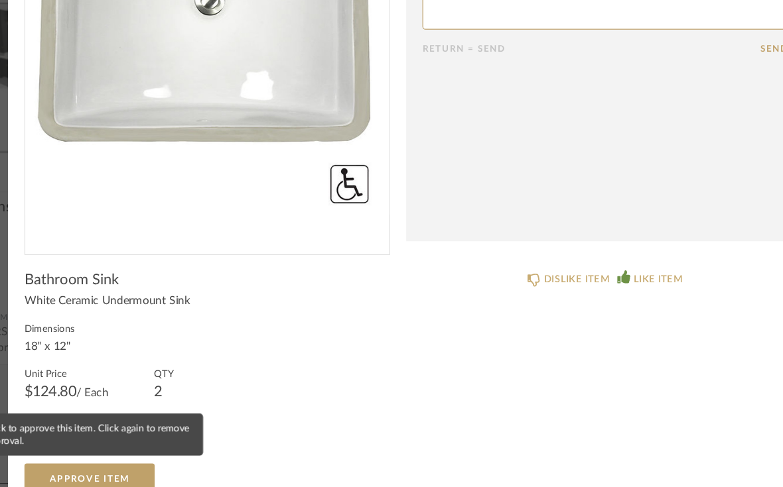
click at [99, 458] on span "Approve Item" at bounding box center [132, 461] width 66 height 7
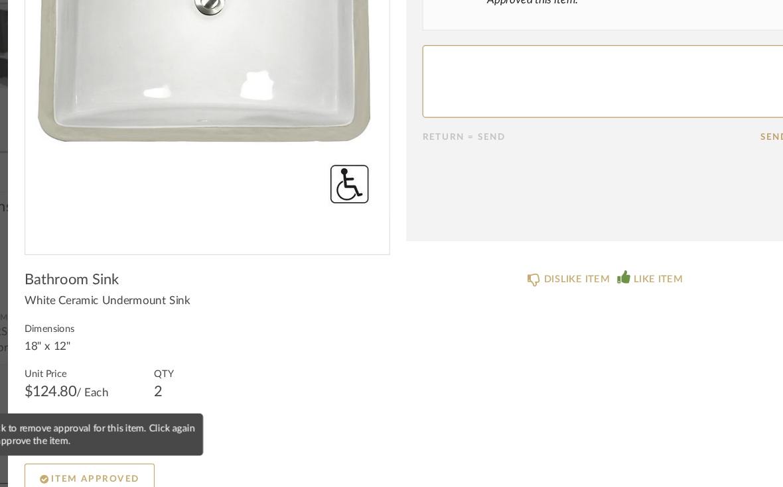
click at [115, 449] on button "Item Approved" at bounding box center [131, 462] width 107 height 27
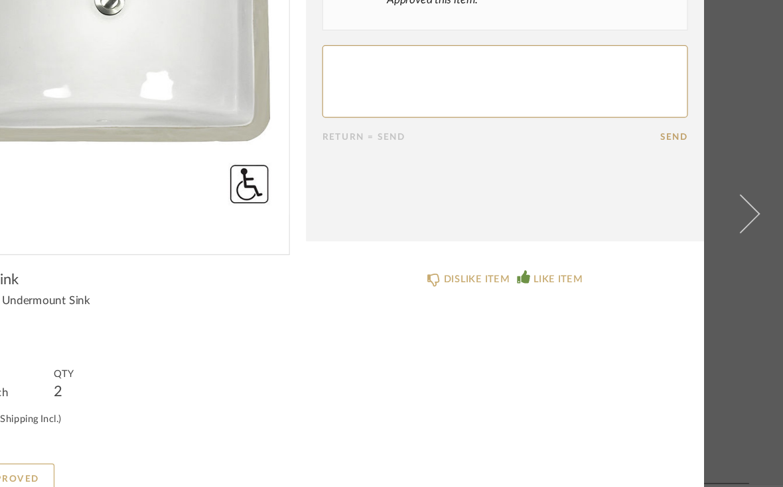
click at [732, 227] on span at bounding box center [748, 243] width 32 height 32
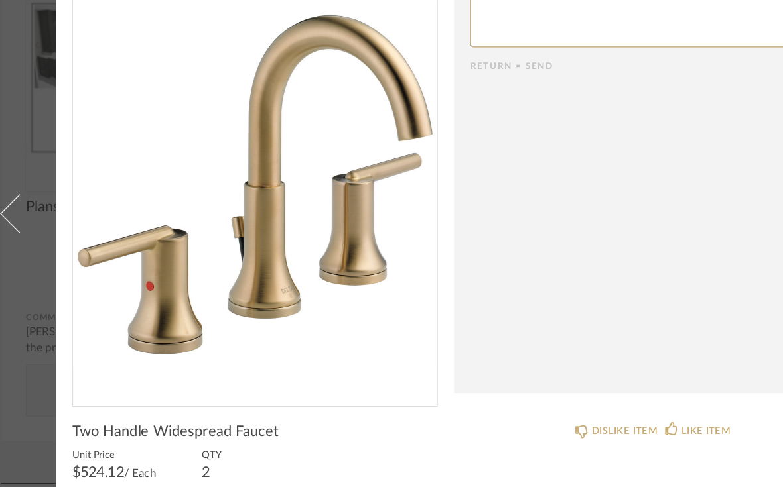
click at [578, 275] on cpp-summary-comments "Return = Send Send" at bounding box center [554, 195] width 326 height 391
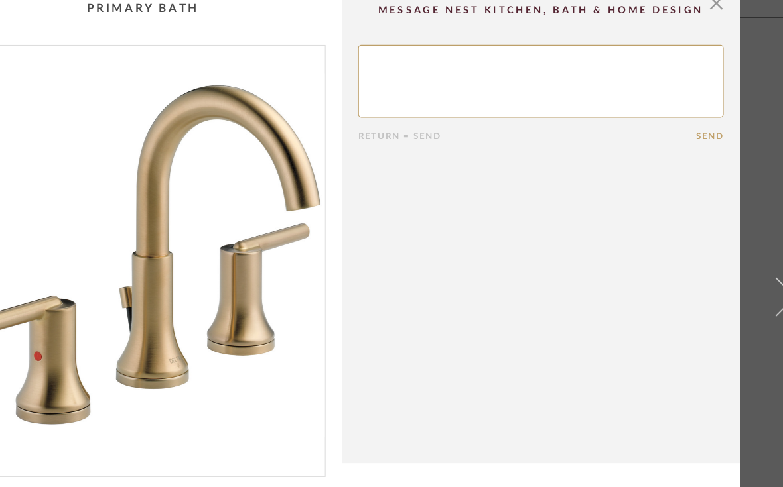
scroll to position [13, 0]
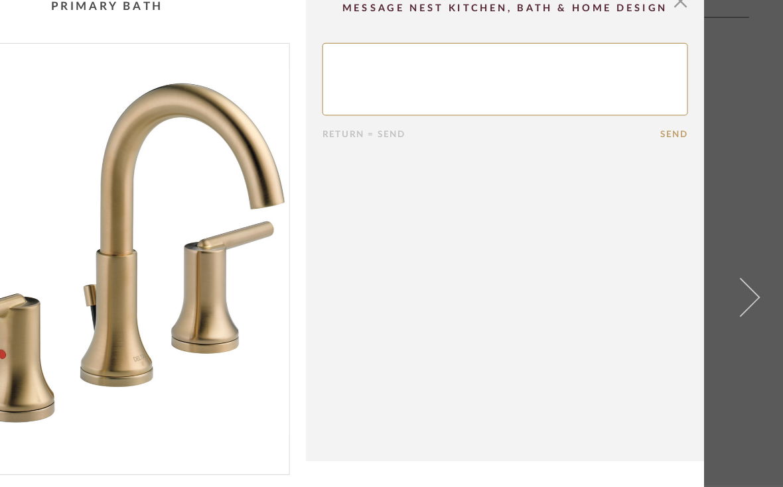
click at [732, 258] on span at bounding box center [748, 243] width 32 height 32
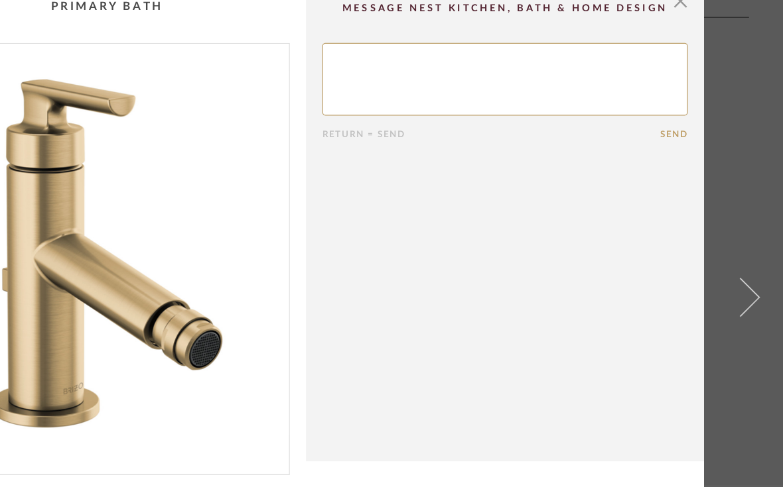
scroll to position [0, 0]
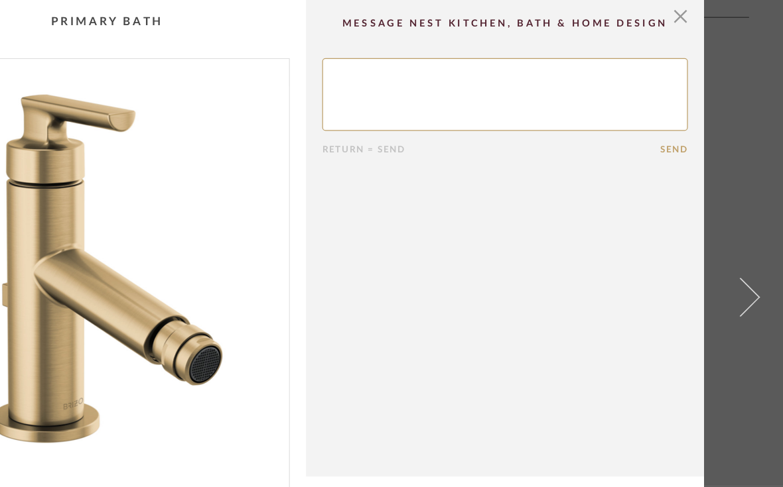
click at [732, 259] on span at bounding box center [748, 243] width 32 height 32
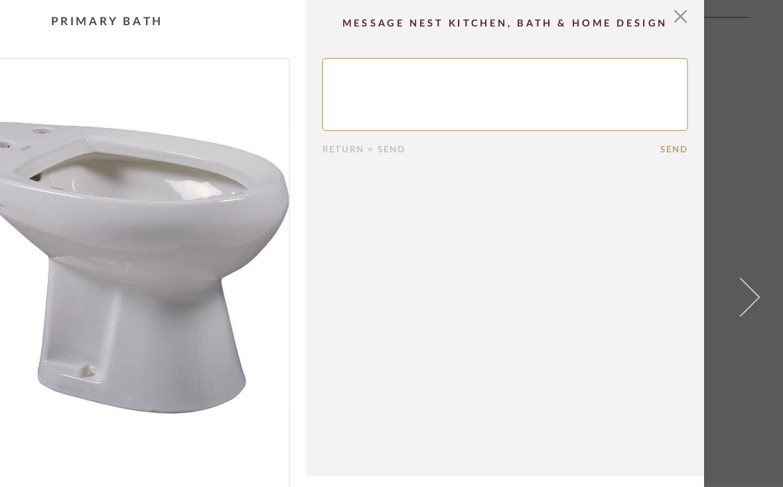
click at [732, 255] on span at bounding box center [748, 243] width 32 height 32
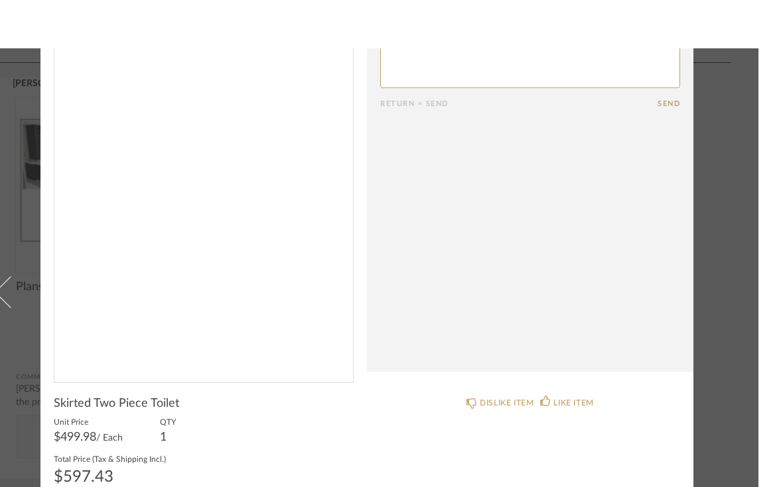
scroll to position [64, 0]
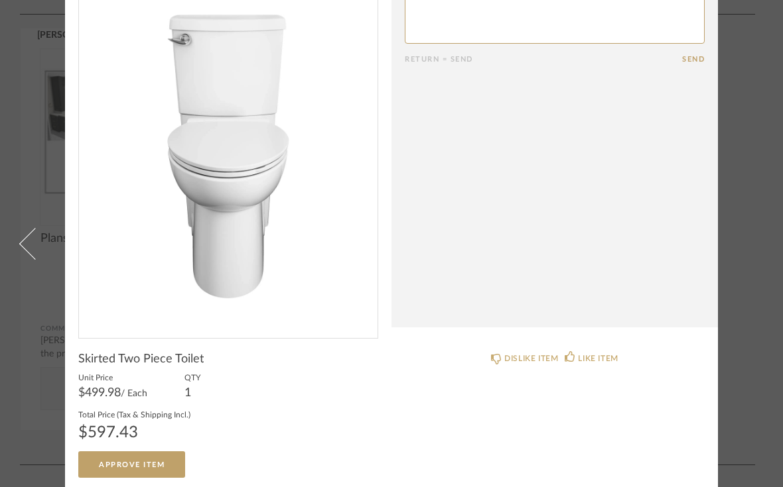
click at [762, 261] on div "× Return = Send Send Skirted Two Piece Toilet Unit Price $499.98 / Each QTY 1 T…" at bounding box center [391, 213] width 764 height 555
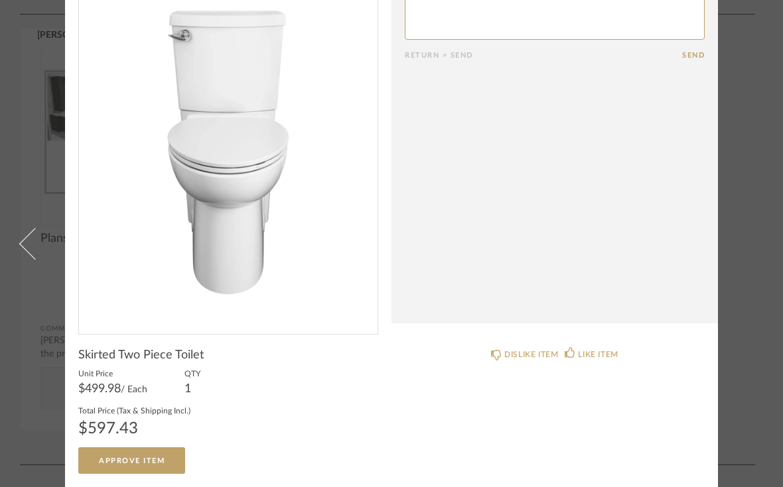
scroll to position [68, 0]
